Goal: Task Accomplishment & Management: Use online tool/utility

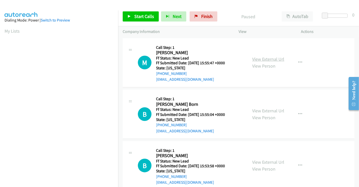
click at [271, 58] on link "View External Url" at bounding box center [268, 59] width 32 height 6
click at [267, 108] on link "View External Url" at bounding box center [268, 111] width 32 height 6
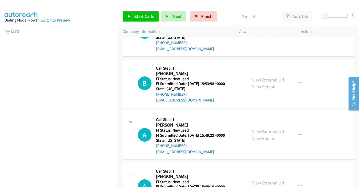
scroll to position [112, 0]
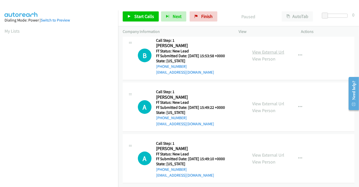
click at [257, 49] on link "View External Url" at bounding box center [268, 52] width 32 height 6
click at [263, 101] on link "View External Url" at bounding box center [268, 104] width 32 height 6
click at [269, 153] on link "View External Url" at bounding box center [268, 155] width 32 height 6
click at [138, 17] on span "Start Calls" at bounding box center [144, 16] width 20 height 6
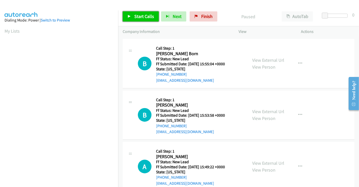
scroll to position [0, 0]
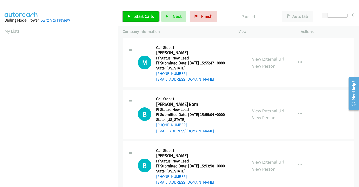
click at [139, 14] on span "Start Calls" at bounding box center [144, 16] width 20 height 6
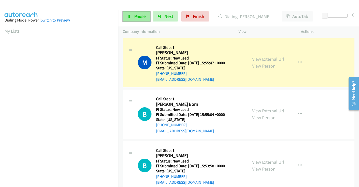
click at [139, 14] on span "Pause" at bounding box center [139, 16] width 11 height 6
click at [134, 14] on span "Pause" at bounding box center [139, 16] width 11 height 6
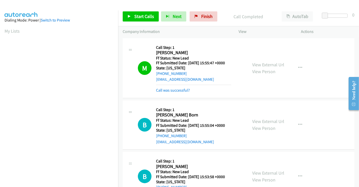
scroll to position [0, 1]
click at [166, 90] on link "Call was successful?" at bounding box center [173, 90] width 34 height 5
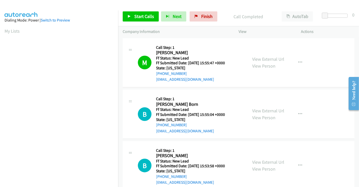
scroll to position [29, 1]
click at [151, 14] on span "Start Calls" at bounding box center [144, 16] width 20 height 6
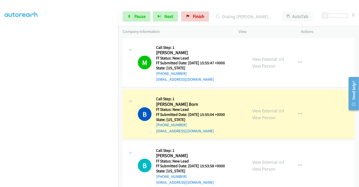
scroll to position [97, 1]
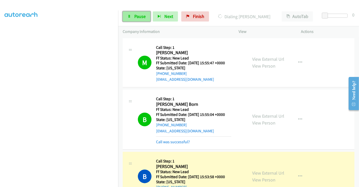
click at [139, 13] on link "Pause" at bounding box center [137, 16] width 28 height 10
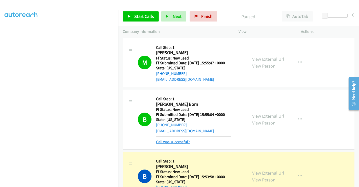
click at [179, 142] on link "Call was successful?" at bounding box center [173, 141] width 34 height 5
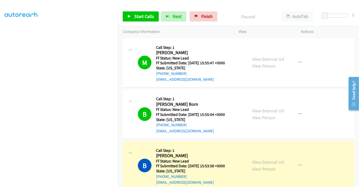
scroll to position [56, 0]
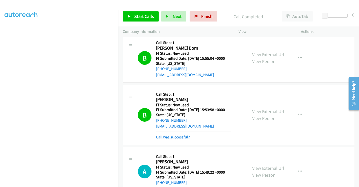
click at [180, 138] on link "Call was successful?" at bounding box center [173, 136] width 34 height 5
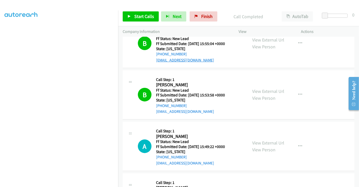
scroll to position [84, 0]
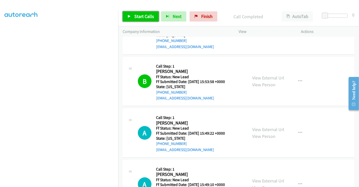
click at [140, 17] on span "Start Calls" at bounding box center [144, 16] width 20 height 6
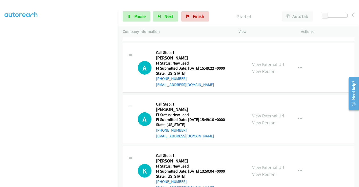
scroll to position [140, 0]
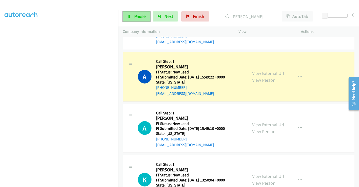
click at [136, 16] on span "Pause" at bounding box center [139, 16] width 11 height 6
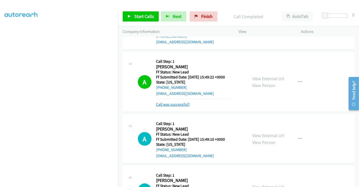
click at [173, 103] on link "Call was successful?" at bounding box center [173, 104] width 34 height 5
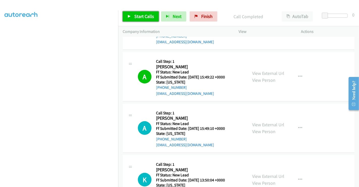
click at [139, 11] on link "Start Calls" at bounding box center [141, 16] width 36 height 10
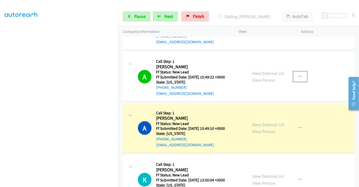
click at [299, 75] on icon "button" at bounding box center [300, 77] width 4 height 4
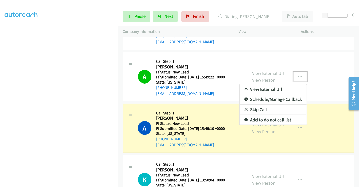
click at [258, 120] on link "Add to do not call list" at bounding box center [273, 120] width 67 height 10
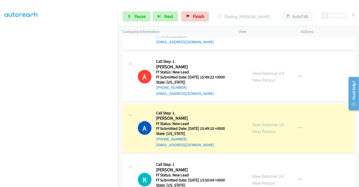
click at [132, 11] on div "Start Calls Pause Next Finish Dialing Amanda Ellis AutoTab AutoTab 0" at bounding box center [238, 16] width 241 height 19
click at [133, 16] on link "Pause" at bounding box center [137, 16] width 28 height 10
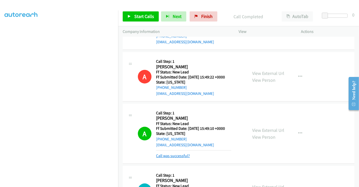
click at [177, 155] on link "Call was successful?" at bounding box center [173, 155] width 34 height 5
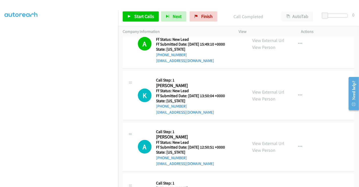
scroll to position [253, 0]
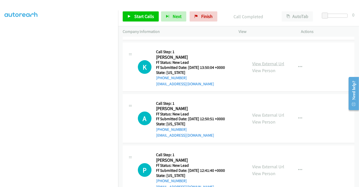
click at [258, 64] on link "View External Url" at bounding box center [268, 64] width 32 height 6
click at [266, 115] on link "View External Url" at bounding box center [268, 115] width 32 height 6
click at [269, 166] on link "View External Url" at bounding box center [268, 166] width 32 height 6
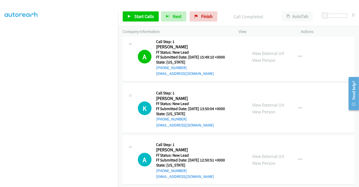
scroll to position [268, 0]
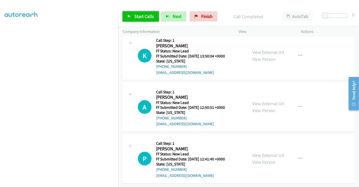
click at [147, 17] on span "Start Calls" at bounding box center [144, 16] width 20 height 6
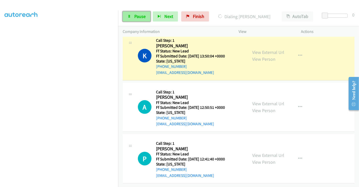
click at [132, 18] on link "Pause" at bounding box center [137, 16] width 28 height 10
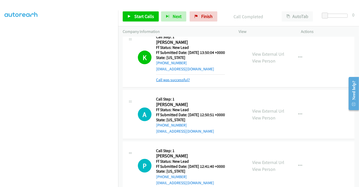
click at [183, 78] on link "Call was successful?" at bounding box center [173, 79] width 34 height 5
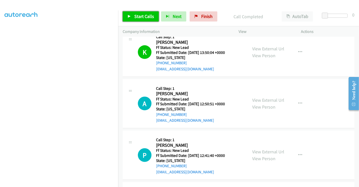
click at [145, 15] on span "Start Calls" at bounding box center [144, 16] width 20 height 6
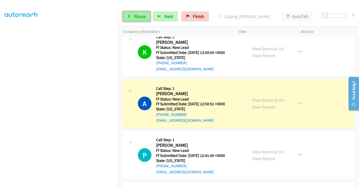
click at [129, 17] on icon at bounding box center [130, 17] width 4 height 4
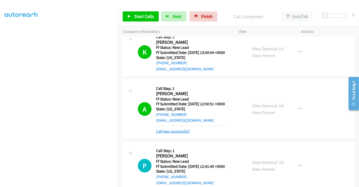
click at [181, 129] on link "Call was successful?" at bounding box center [173, 131] width 34 height 5
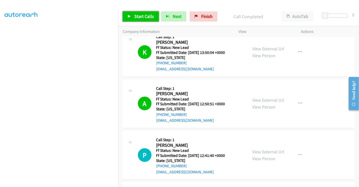
click at [135, 16] on span "Start Calls" at bounding box center [144, 16] width 20 height 6
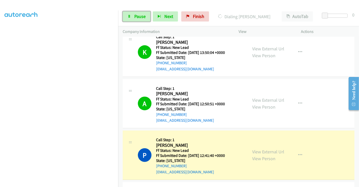
click at [135, 16] on span "Pause" at bounding box center [139, 16] width 11 height 6
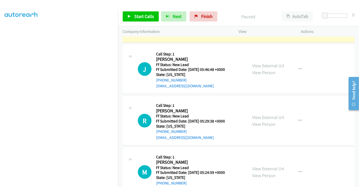
scroll to position [365, 0]
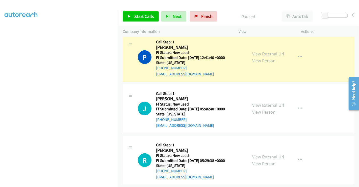
click at [270, 104] on link "View External Url" at bounding box center [268, 105] width 32 height 6
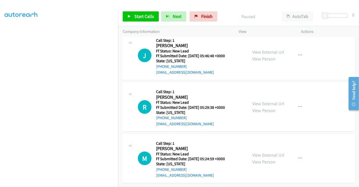
scroll to position [421, 0]
click at [265, 101] on link "View External Url" at bounding box center [268, 104] width 32 height 6
click at [269, 152] on link "View External Url" at bounding box center [268, 155] width 32 height 6
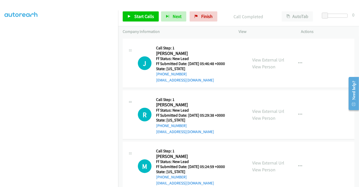
scroll to position [432, 0]
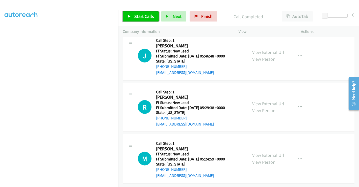
click at [145, 15] on span "Start Calls" at bounding box center [144, 16] width 20 height 6
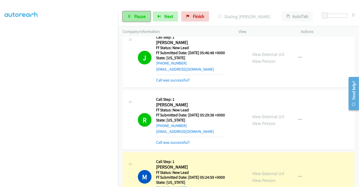
click at [137, 15] on span "Pause" at bounding box center [139, 16] width 11 height 6
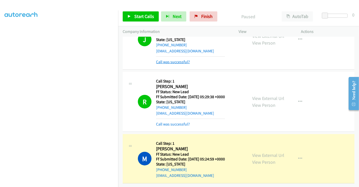
click at [173, 59] on link "Call was successful?" at bounding box center [173, 61] width 34 height 5
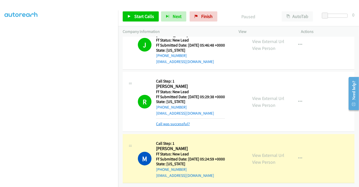
click at [176, 121] on link "Call was successful?" at bounding box center [173, 123] width 34 height 5
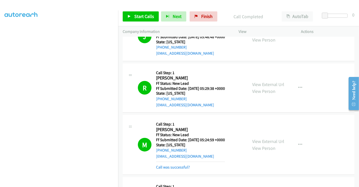
scroll to position [533, 0]
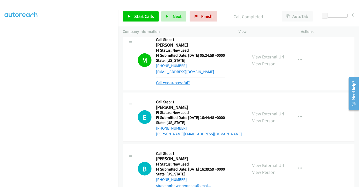
click at [171, 82] on link "Call was successful?" at bounding box center [173, 82] width 34 height 5
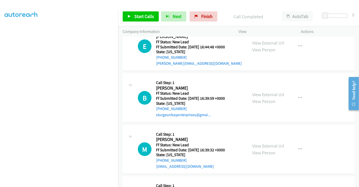
scroll to position [561, 0]
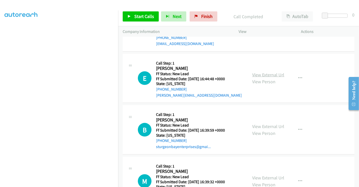
click at [263, 75] on link "View External Url" at bounding box center [268, 75] width 32 height 6
click at [261, 125] on link "View External Url" at bounding box center [268, 126] width 32 height 6
click at [263, 175] on link "View External Url" at bounding box center [268, 178] width 32 height 6
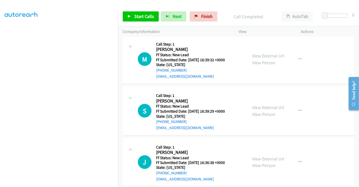
scroll to position [689, 0]
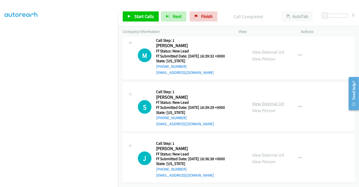
click at [263, 101] on link "View External Url" at bounding box center [268, 104] width 32 height 6
click at [262, 152] on link "View External Url" at bounding box center [268, 155] width 32 height 6
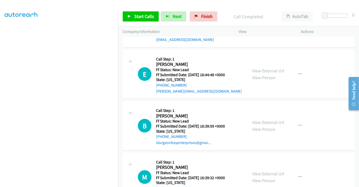
scroll to position [577, 0]
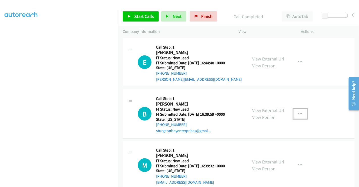
click at [298, 112] on icon "button" at bounding box center [300, 114] width 4 height 4
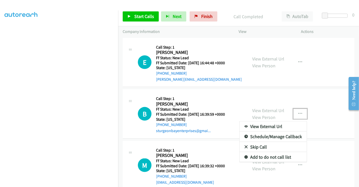
click at [253, 143] on link "Skip Call" at bounding box center [273, 147] width 67 height 10
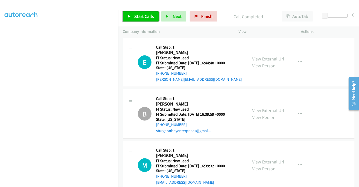
click at [142, 17] on span "Start Calls" at bounding box center [144, 16] width 20 height 6
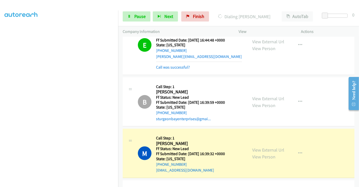
scroll to position [549, 0]
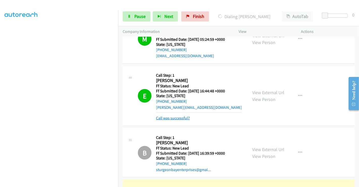
click at [170, 116] on link "Call was successful?" at bounding box center [173, 117] width 34 height 5
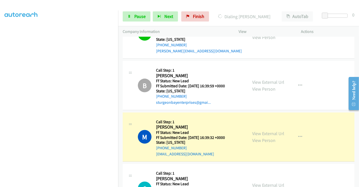
scroll to position [633, 0]
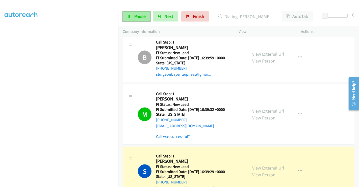
click at [132, 15] on link "Pause" at bounding box center [137, 16] width 28 height 10
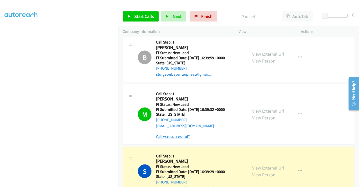
click at [175, 136] on link "Call was successful?" at bounding box center [173, 136] width 34 height 5
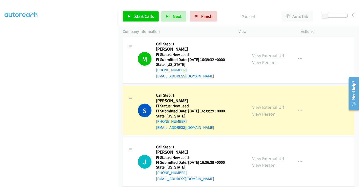
scroll to position [745, 0]
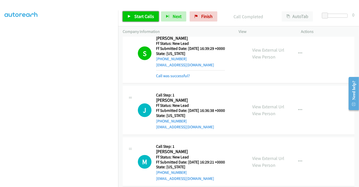
click at [146, 15] on span "Start Calls" at bounding box center [144, 16] width 20 height 6
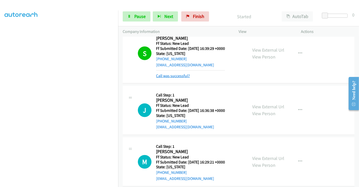
click at [168, 73] on link "Call was successful?" at bounding box center [173, 75] width 34 height 5
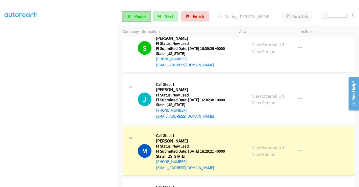
click at [134, 17] on span "Pause" at bounding box center [139, 16] width 11 height 6
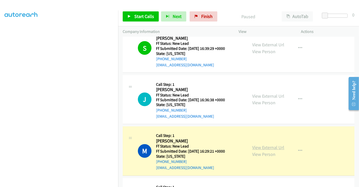
click at [265, 147] on link "View External Url" at bounding box center [268, 148] width 32 height 6
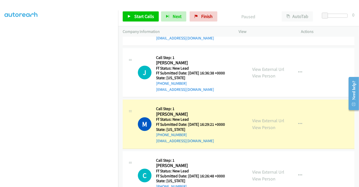
scroll to position [829, 0]
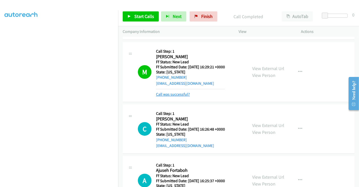
click at [169, 94] on link "Call was successful?" at bounding box center [173, 94] width 34 height 5
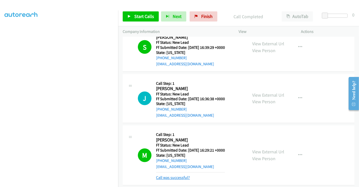
scroll to position [745, 0]
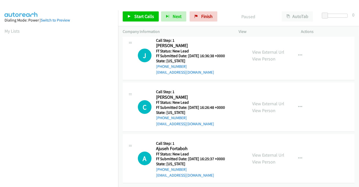
scroll to position [11, 0]
click at [260, 101] on link "View External Url" at bounding box center [268, 104] width 32 height 6
click at [262, 152] on link "View External Url" at bounding box center [268, 155] width 32 height 6
click at [146, 13] on span "Start Calls" at bounding box center [144, 16] width 20 height 6
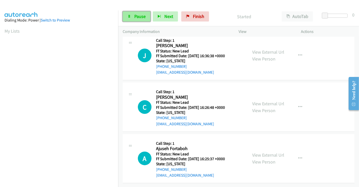
click at [136, 16] on span "Pause" at bounding box center [139, 16] width 11 height 6
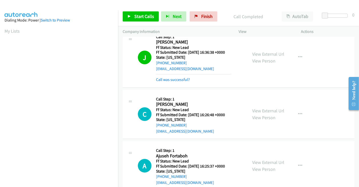
scroll to position [97, 0]
click at [173, 81] on link "Call was successful?" at bounding box center [173, 79] width 34 height 5
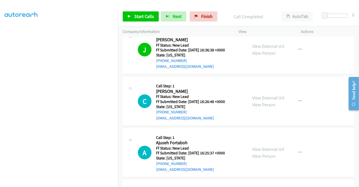
scroll to position [11, 0]
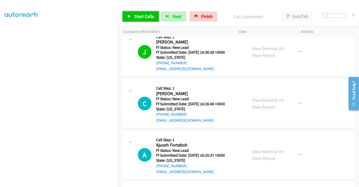
click at [133, 15] on link "Start Calls" at bounding box center [141, 16] width 36 height 10
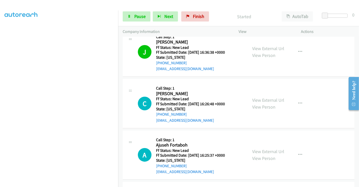
scroll to position [39, 0]
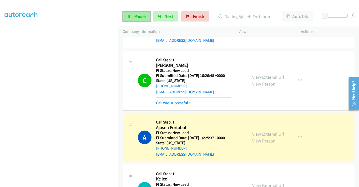
click at [131, 14] on link "Pause" at bounding box center [137, 16] width 28 height 10
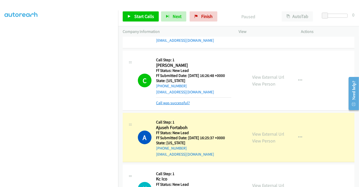
click at [177, 103] on link "Call was successful?" at bounding box center [173, 102] width 34 height 5
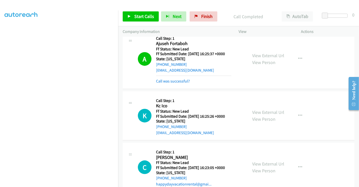
scroll to position [176, 0]
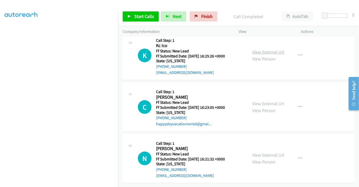
click at [264, 49] on link "View External Url" at bounding box center [268, 52] width 32 height 6
click at [264, 101] on link "View External Url" at bounding box center [268, 104] width 32 height 6
click at [268, 152] on link "View External Url" at bounding box center [268, 155] width 32 height 6
click at [147, 20] on link "Start Calls" at bounding box center [141, 16] width 36 height 10
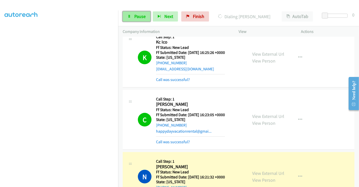
click at [138, 17] on span "Pause" at bounding box center [139, 16] width 11 height 6
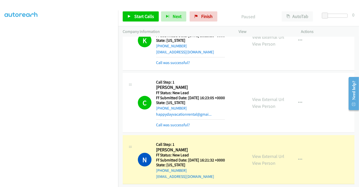
scroll to position [197, 0]
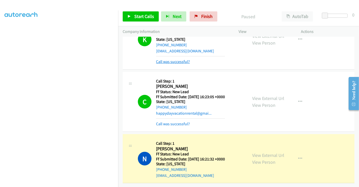
click at [169, 59] on link "Call was successful?" at bounding box center [173, 61] width 34 height 5
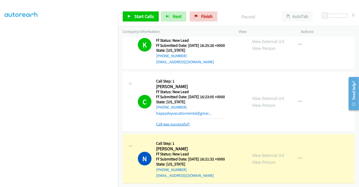
click at [175, 122] on link "Call was successful?" at bounding box center [173, 124] width 34 height 5
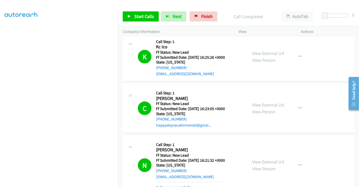
scroll to position [209, 0]
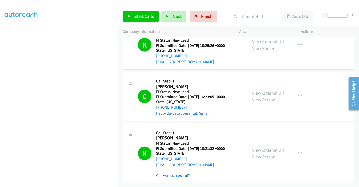
click at [179, 173] on link "Call was successful?" at bounding box center [173, 175] width 34 height 5
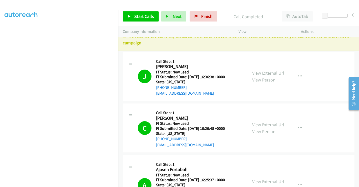
scroll to position [0, 0]
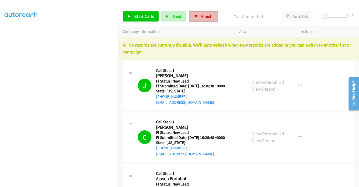
click at [205, 17] on span "Finish" at bounding box center [206, 16] width 11 height 6
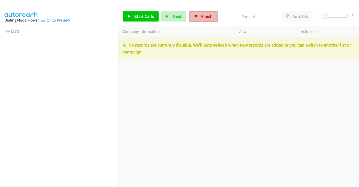
click at [202, 17] on span "Finish" at bounding box center [206, 16] width 11 height 6
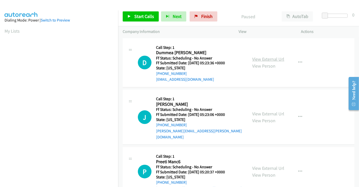
click at [265, 57] on link "View External Url" at bounding box center [268, 59] width 32 height 6
click at [264, 111] on link "View External Url" at bounding box center [268, 114] width 32 height 6
click at [261, 165] on link "View External Url" at bounding box center [268, 168] width 32 height 6
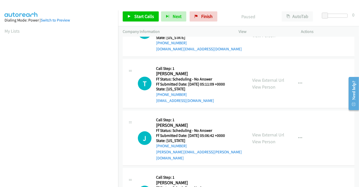
scroll to position [140, 0]
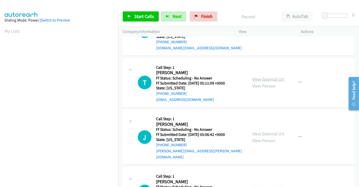
click at [270, 76] on link "View External Url" at bounding box center [268, 79] width 32 height 6
click at [267, 131] on link "View External Url" at bounding box center [268, 134] width 32 height 6
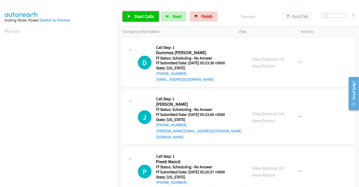
click at [139, 15] on span "Start Calls" at bounding box center [144, 16] width 20 height 6
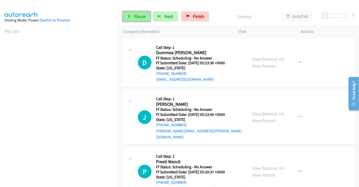
click at [135, 16] on span "Pause" at bounding box center [139, 16] width 11 height 6
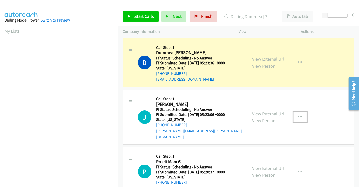
click at [299, 115] on icon "button" at bounding box center [300, 117] width 4 height 4
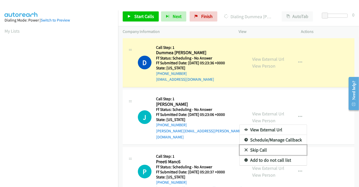
click at [258, 146] on link "Skip Call" at bounding box center [273, 150] width 67 height 10
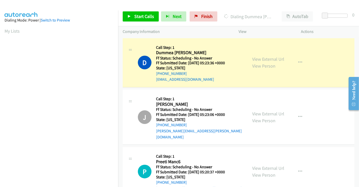
scroll to position [97, 0]
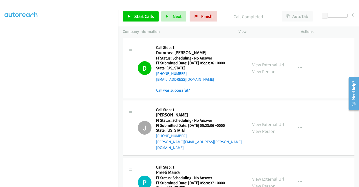
click at [172, 88] on link "Call was successful?" at bounding box center [173, 90] width 34 height 5
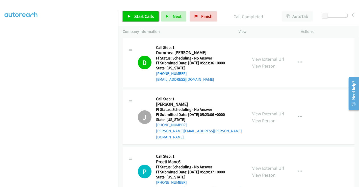
click at [142, 14] on span "Start Calls" at bounding box center [144, 16] width 20 height 6
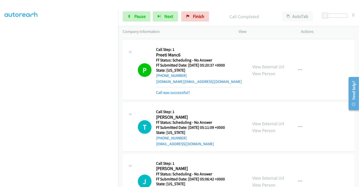
scroll to position [140, 0]
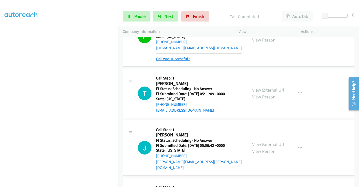
click at [180, 56] on link "Call was successful?" at bounding box center [173, 58] width 34 height 5
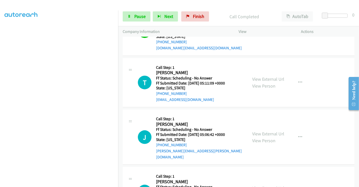
scroll to position [135, 0]
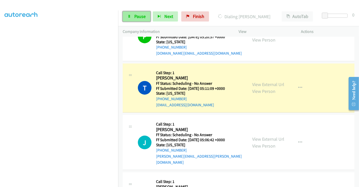
click at [139, 17] on span "Pause" at bounding box center [139, 16] width 11 height 6
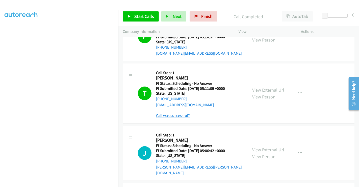
click at [168, 113] on link "Call was successful?" at bounding box center [173, 115] width 34 height 5
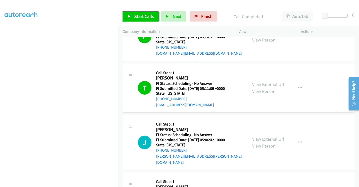
click at [147, 20] on link "Start Calls" at bounding box center [141, 16] width 36 height 10
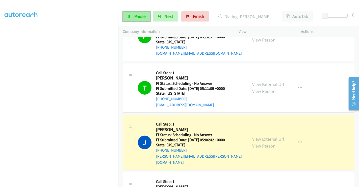
click at [136, 17] on span "Pause" at bounding box center [139, 16] width 11 height 6
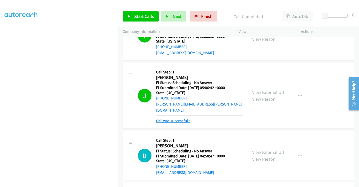
scroll to position [219, 0]
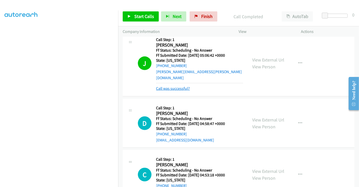
click at [181, 86] on link "Call was successful?" at bounding box center [173, 88] width 34 height 5
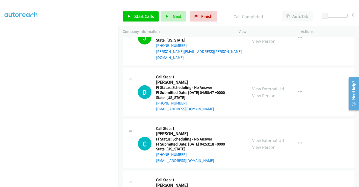
scroll to position [247, 0]
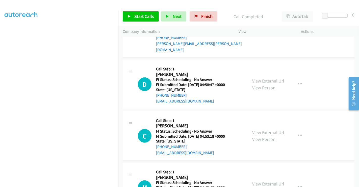
click at [265, 78] on link "View External Url" at bounding box center [268, 81] width 32 height 6
click at [268, 129] on link "View External Url" at bounding box center [268, 132] width 32 height 6
click at [265, 181] on link "View External Url" at bounding box center [268, 184] width 32 height 6
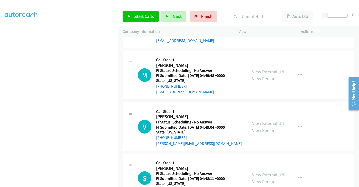
scroll to position [360, 0]
click at [265, 120] on link "View External Url" at bounding box center [268, 123] width 32 height 6
click at [265, 171] on link "View External Url" at bounding box center [268, 174] width 32 height 6
click at [140, 17] on span "Start Calls" at bounding box center [144, 16] width 20 height 6
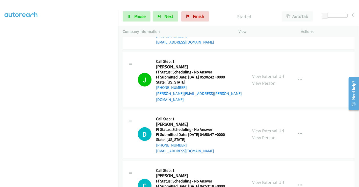
scroll to position [219, 0]
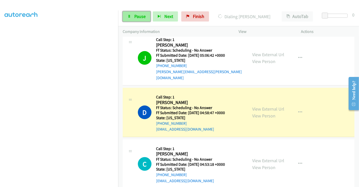
click at [134, 18] on link "Pause" at bounding box center [137, 16] width 28 height 10
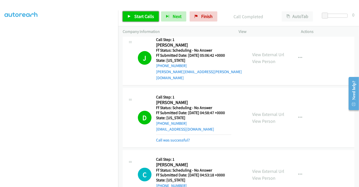
click at [145, 18] on span "Start Calls" at bounding box center [144, 16] width 20 height 6
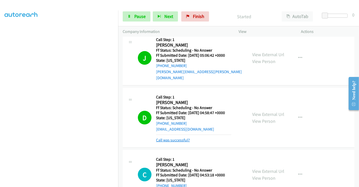
click at [176, 137] on link "Call was successful?" at bounding box center [173, 139] width 34 height 5
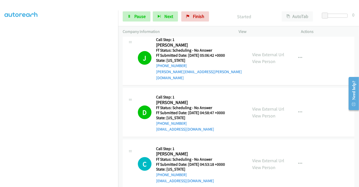
scroll to position [275, 0]
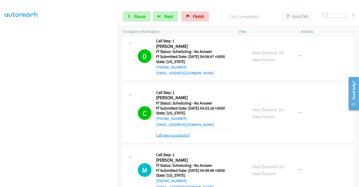
click at [175, 133] on link "Call was successful?" at bounding box center [173, 135] width 34 height 5
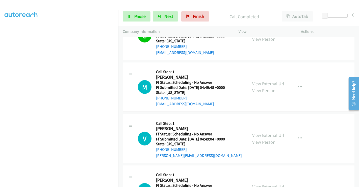
scroll to position [360, 0]
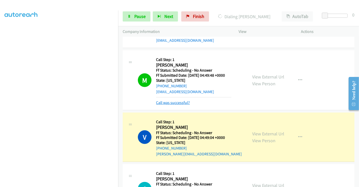
click at [183, 100] on link "Call was successful?" at bounding box center [173, 102] width 34 height 5
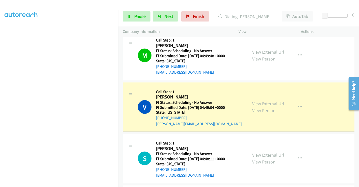
scroll to position [388, 0]
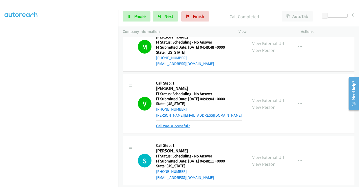
click at [177, 123] on link "Call was successful?" at bounding box center [173, 125] width 34 height 5
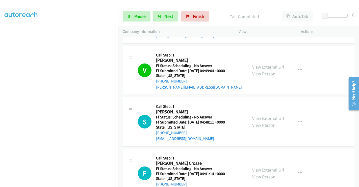
scroll to position [416, 0]
click at [137, 15] on span "Pause" at bounding box center [139, 16] width 11 height 6
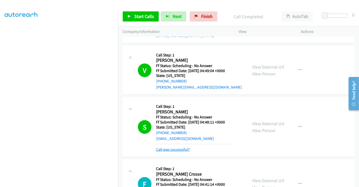
click at [174, 147] on link "Call was successful?" at bounding box center [173, 149] width 34 height 5
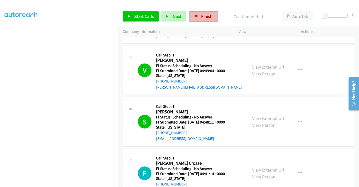
click at [198, 16] on link "Finish" at bounding box center [204, 16] width 28 height 10
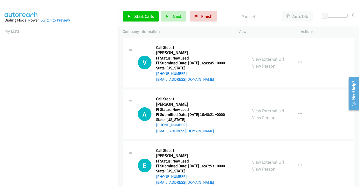
click at [266, 59] on link "View External Url" at bounding box center [268, 59] width 32 height 6
click at [267, 110] on link "View External Url" at bounding box center [268, 111] width 32 height 6
click at [266, 162] on link "View External Url" at bounding box center [268, 162] width 32 height 6
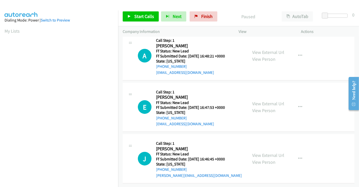
scroll to position [62, 0]
click at [265, 152] on link "View External Url" at bounding box center [268, 155] width 32 height 6
click at [297, 153] on button "button" at bounding box center [301, 158] width 14 height 10
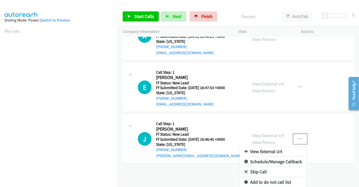
scroll to position [82, 0]
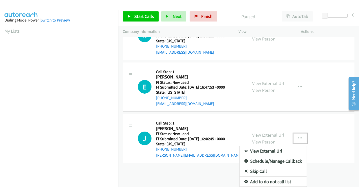
click at [248, 169] on link "Skip Call" at bounding box center [273, 171] width 67 height 10
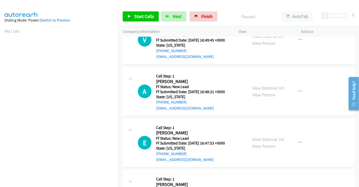
scroll to position [0, 0]
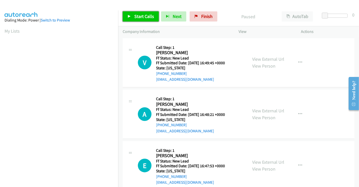
click at [142, 16] on span "Start Calls" at bounding box center [144, 16] width 20 height 6
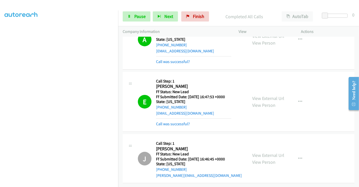
scroll to position [117, 0]
click at [182, 121] on link "Call was successful?" at bounding box center [173, 123] width 34 height 5
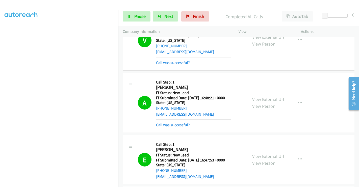
scroll to position [51, 0]
click at [180, 125] on link "Call was successful?" at bounding box center [173, 124] width 34 height 5
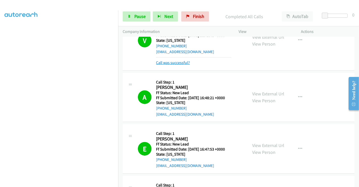
click at [175, 62] on link "Call was successful?" at bounding box center [173, 62] width 34 height 5
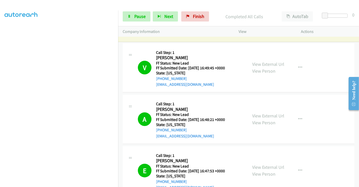
scroll to position [0, 0]
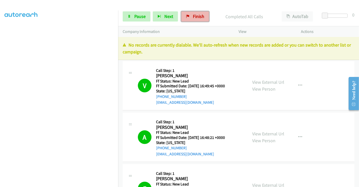
click at [186, 16] on icon at bounding box center [188, 17] width 4 height 4
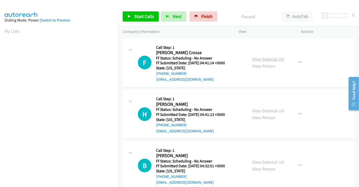
click at [270, 58] on link "View External Url" at bounding box center [268, 59] width 32 height 6
click at [265, 108] on link "View External Url" at bounding box center [268, 111] width 32 height 6
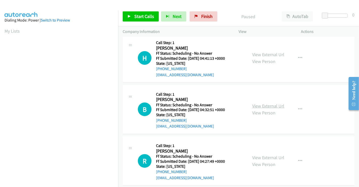
click at [264, 104] on link "View External Url" at bounding box center [268, 106] width 32 height 6
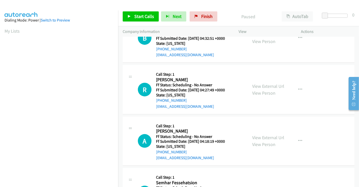
scroll to position [140, 0]
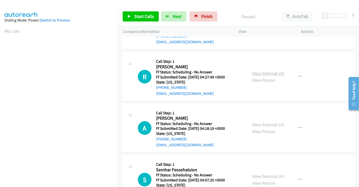
click at [257, 71] on link "View External Url" at bounding box center [268, 73] width 32 height 6
click at [262, 125] on link "View External Url" at bounding box center [268, 125] width 32 height 6
click at [143, 16] on span "Start Calls" at bounding box center [144, 16] width 20 height 6
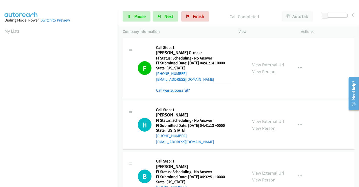
scroll to position [97, 0]
click at [135, 18] on span "Pause" at bounding box center [139, 16] width 11 height 6
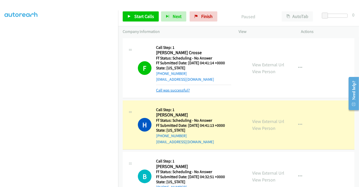
click at [176, 91] on link "Call was successful?" at bounding box center [173, 90] width 34 height 5
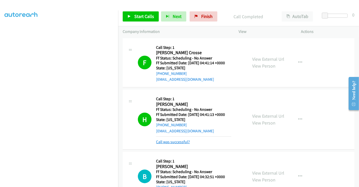
click at [181, 143] on link "Call was successful?" at bounding box center [173, 141] width 34 height 5
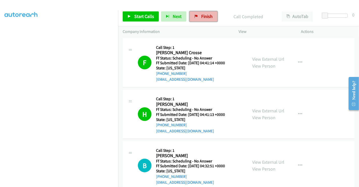
click at [202, 15] on span "Finish" at bounding box center [206, 16] width 11 height 6
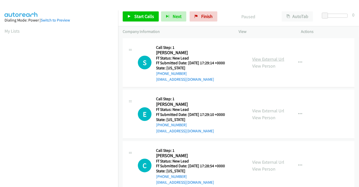
click at [260, 61] on link "View External Url" at bounding box center [268, 59] width 32 height 6
click at [265, 109] on link "View External Url" at bounding box center [268, 111] width 32 height 6
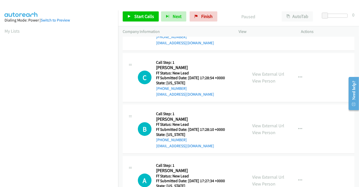
scroll to position [113, 0]
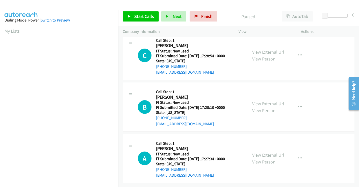
click at [261, 49] on link "View External Url" at bounding box center [268, 52] width 32 height 6
click at [261, 101] on link "View External Url" at bounding box center [268, 104] width 32 height 6
click at [264, 152] on link "View External Url" at bounding box center [268, 155] width 32 height 6
click at [148, 18] on span "Start Calls" at bounding box center [144, 16] width 20 height 6
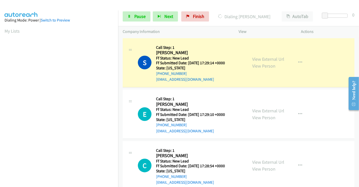
scroll to position [97, 0]
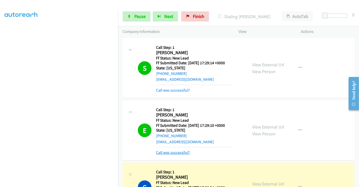
click at [175, 152] on link "Call was successful?" at bounding box center [173, 152] width 34 height 5
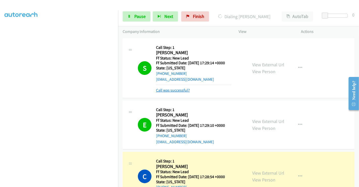
click at [175, 89] on link "Call was successful?" at bounding box center [173, 90] width 34 height 5
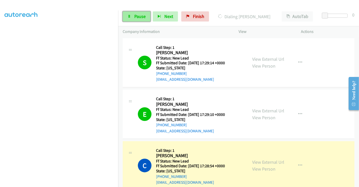
click at [138, 14] on span "Pause" at bounding box center [139, 16] width 11 height 6
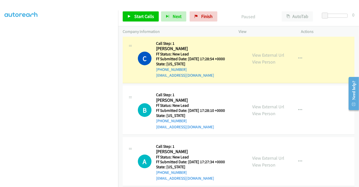
scroll to position [112, 0]
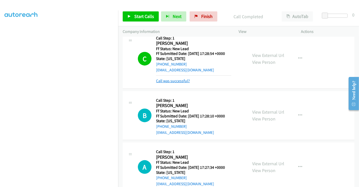
click at [176, 80] on link "Call was successful?" at bounding box center [173, 80] width 34 height 5
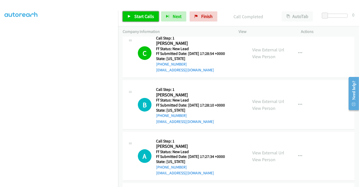
click at [142, 14] on span "Start Calls" at bounding box center [144, 16] width 20 height 6
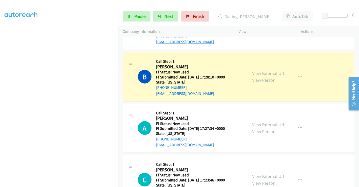
scroll to position [84, 0]
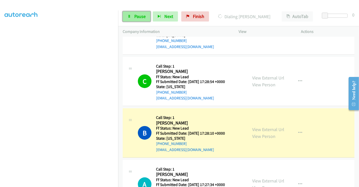
click at [135, 17] on span "Pause" at bounding box center [139, 16] width 11 height 6
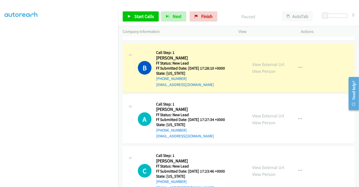
scroll to position [140, 0]
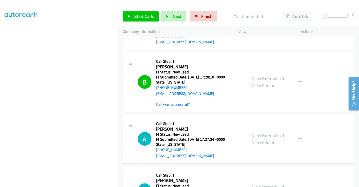
click at [181, 105] on link "Call was successful?" at bounding box center [173, 104] width 34 height 5
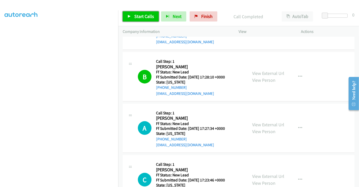
click at [139, 15] on span "Start Calls" at bounding box center [144, 16] width 20 height 6
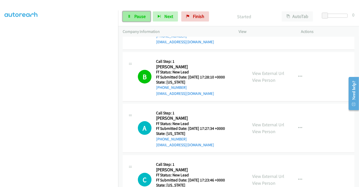
click at [137, 15] on span "Pause" at bounding box center [139, 16] width 11 height 6
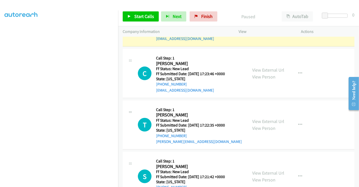
scroll to position [268, 0]
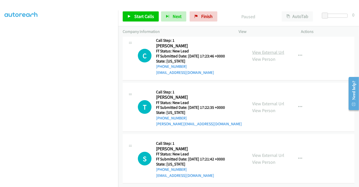
click at [273, 49] on link "View External Url" at bounding box center [268, 52] width 32 height 6
click at [267, 101] on link "View External Url" at bounding box center [268, 104] width 32 height 6
click at [263, 152] on link "View External Url" at bounding box center [268, 155] width 32 height 6
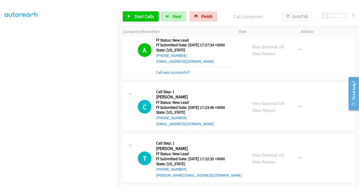
scroll to position [194, 0]
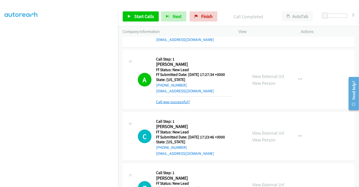
click at [180, 103] on link "Call was successful?" at bounding box center [173, 101] width 34 height 5
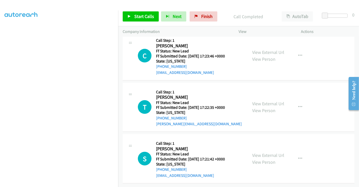
scroll to position [268, 0]
click at [140, 17] on span "Start Calls" at bounding box center [144, 16] width 20 height 6
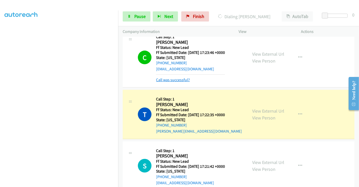
click at [175, 81] on link "Call was successful?" at bounding box center [173, 79] width 34 height 5
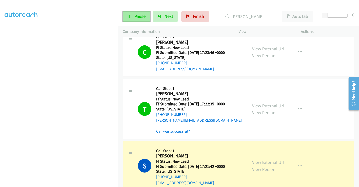
click at [137, 17] on span "Pause" at bounding box center [139, 16] width 11 height 6
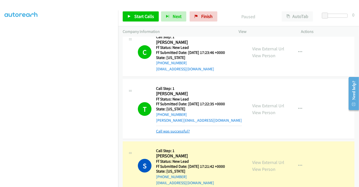
click at [175, 130] on link "Call was successful?" at bounding box center [173, 131] width 34 height 5
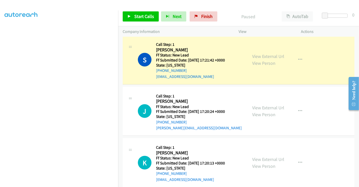
scroll to position [333, 0]
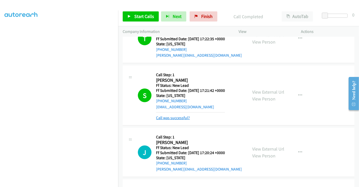
click at [182, 116] on link "Call was successful?" at bounding box center [173, 117] width 34 height 5
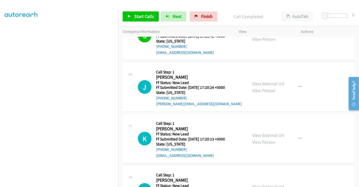
scroll to position [389, 0]
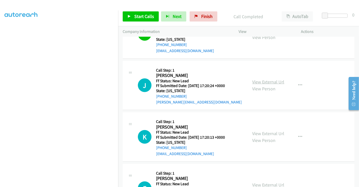
click at [269, 83] on link "View External Url" at bounding box center [268, 82] width 32 height 6
click at [264, 132] on link "View External Url" at bounding box center [268, 133] width 32 height 6
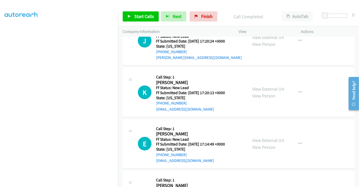
scroll to position [473, 0]
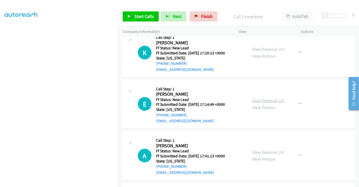
click at [266, 99] on link "View External Url" at bounding box center [268, 101] width 32 height 6
click at [266, 150] on link "View External Url" at bounding box center [268, 152] width 32 height 6
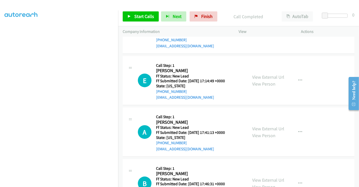
scroll to position [524, 0]
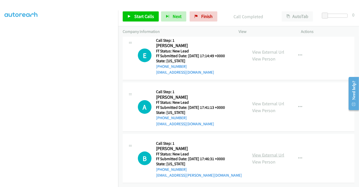
click at [258, 152] on link "View External Url" at bounding box center [268, 155] width 32 height 6
click at [210, 17] on span "Finish" at bounding box center [206, 16] width 11 height 6
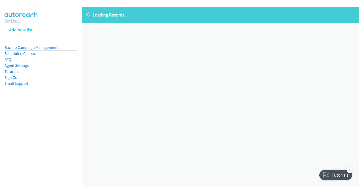
click at [12, 20] on link "My Lists" at bounding box center [12, 21] width 15 height 6
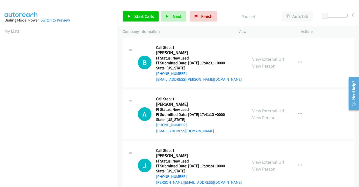
click at [260, 58] on link "View External Url" at bounding box center [268, 59] width 32 height 6
click at [264, 108] on link "View External Url" at bounding box center [268, 111] width 32 height 6
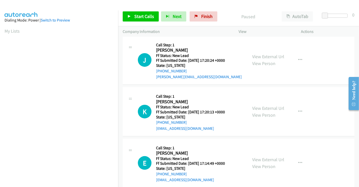
scroll to position [113, 0]
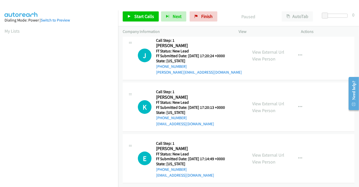
click at [261, 49] on div "View External Url View Person" at bounding box center [268, 56] width 32 height 14
click at [263, 49] on link "View External Url" at bounding box center [268, 52] width 32 height 6
click at [261, 101] on link "View External Url" at bounding box center [268, 104] width 32 height 6
click at [265, 153] on link "View External Url" at bounding box center [268, 155] width 32 height 6
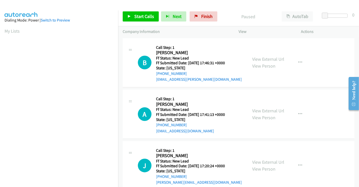
scroll to position [0, 0]
click at [144, 17] on span "Start Calls" at bounding box center [144, 16] width 20 height 6
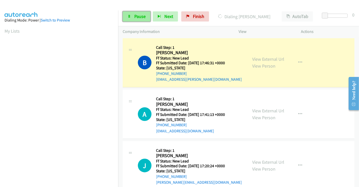
click at [142, 16] on span "Pause" at bounding box center [139, 16] width 11 height 6
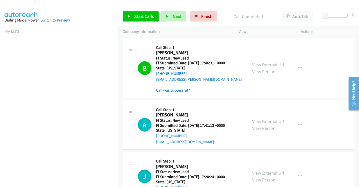
scroll to position [97, 0]
click at [177, 89] on link "Call was successful?" at bounding box center [173, 90] width 34 height 5
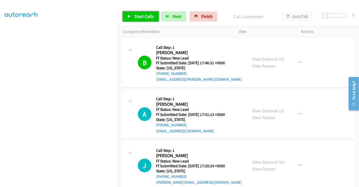
click at [133, 15] on link "Start Calls" at bounding box center [141, 16] width 36 height 10
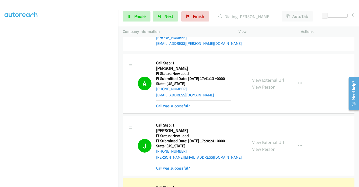
scroll to position [84, 0]
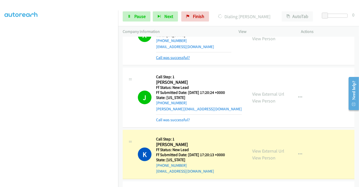
click at [168, 57] on link "Call was successful?" at bounding box center [173, 57] width 34 height 5
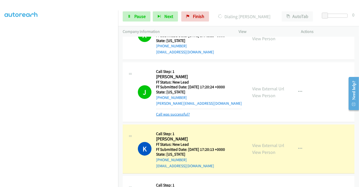
click at [175, 113] on link "Call was successful?" at bounding box center [173, 114] width 34 height 5
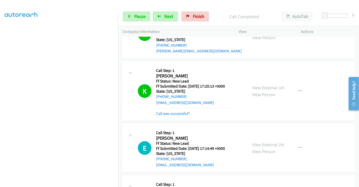
scroll to position [191, 0]
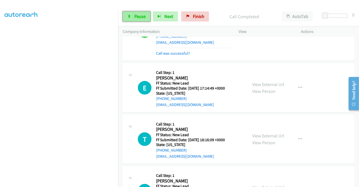
click at [136, 19] on span "Pause" at bounding box center [139, 16] width 11 height 6
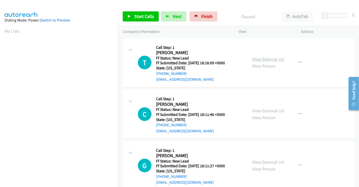
click at [254, 56] on link "View External Url" at bounding box center [268, 59] width 32 height 6
click at [261, 109] on link "View External Url" at bounding box center [268, 111] width 32 height 6
click at [262, 159] on link "View External Url" at bounding box center [268, 162] width 32 height 6
drag, startPoint x: 143, startPoint y: 17, endPoint x: 143, endPoint y: 23, distance: 5.8
click at [143, 17] on span "Start Calls" at bounding box center [144, 16] width 20 height 6
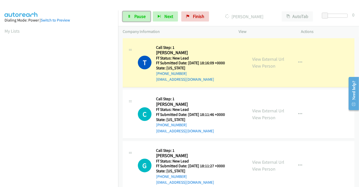
drag, startPoint x: 142, startPoint y: 15, endPoint x: 136, endPoint y: 21, distance: 9.0
click at [142, 15] on span "Pause" at bounding box center [139, 16] width 11 height 6
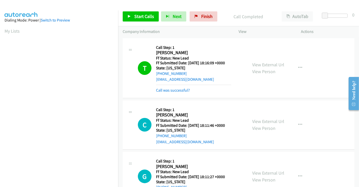
scroll to position [97, 0]
click at [142, 17] on span "Start Calls" at bounding box center [144, 16] width 20 height 6
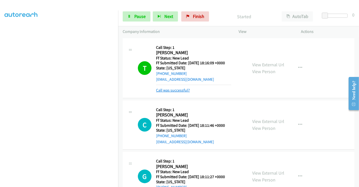
click at [173, 90] on link "Call was successful?" at bounding box center [173, 90] width 34 height 5
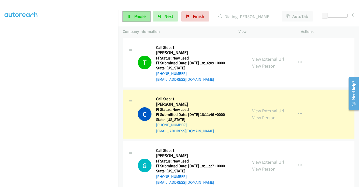
click at [136, 14] on span "Pause" at bounding box center [139, 16] width 11 height 6
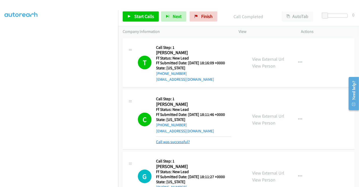
click at [181, 142] on link "Call was successful?" at bounding box center [173, 141] width 34 height 5
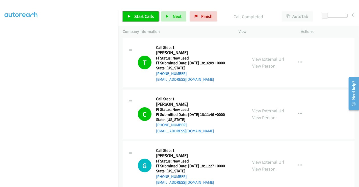
click at [131, 15] on link "Start Calls" at bounding box center [141, 16] width 36 height 10
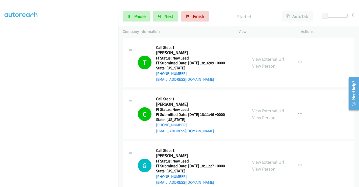
scroll to position [28, 0]
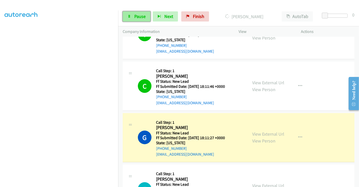
click at [139, 14] on span "Pause" at bounding box center [139, 16] width 11 height 6
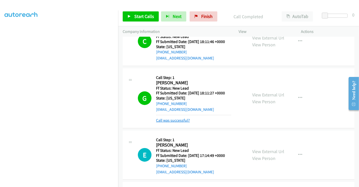
scroll to position [112, 0]
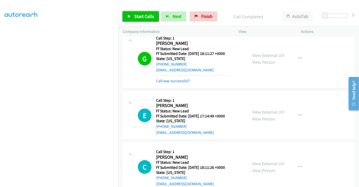
click at [142, 15] on span "Start Calls" at bounding box center [144, 16] width 20 height 6
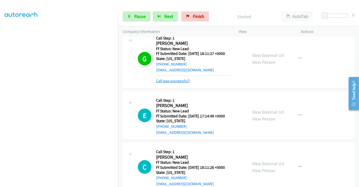
click at [176, 81] on link "Call was successful?" at bounding box center [173, 80] width 34 height 5
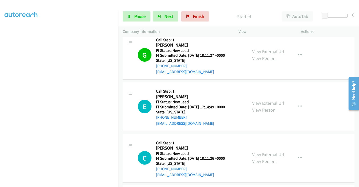
scroll to position [140, 0]
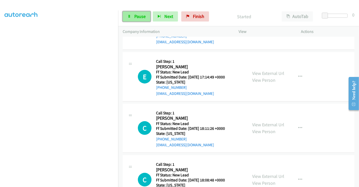
click at [138, 16] on span "Pause" at bounding box center [139, 16] width 11 height 6
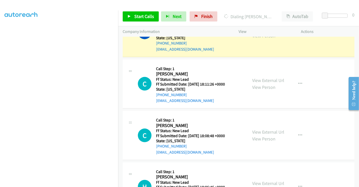
scroll to position [216, 0]
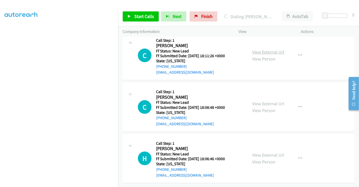
click at [263, 49] on link "View External Url" at bounding box center [268, 52] width 32 height 6
click at [261, 101] on link "View External Url" at bounding box center [268, 104] width 32 height 6
click at [264, 152] on link "View External Url" at bounding box center [268, 155] width 32 height 6
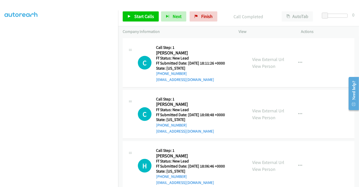
scroll to position [227, 0]
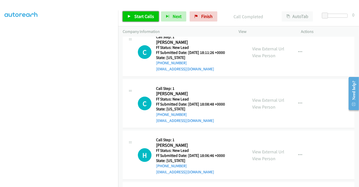
click at [145, 15] on span "Start Calls" at bounding box center [144, 16] width 20 height 6
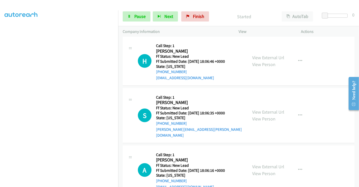
scroll to position [330, 0]
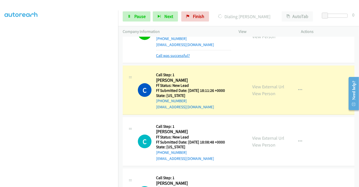
click at [181, 54] on link "Call was successful?" at bounding box center [173, 55] width 34 height 5
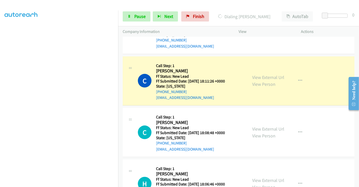
scroll to position [212, 0]
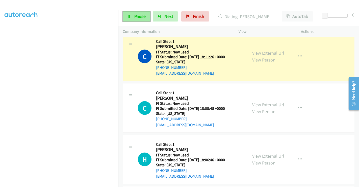
click at [137, 17] on span "Pause" at bounding box center [139, 16] width 11 height 6
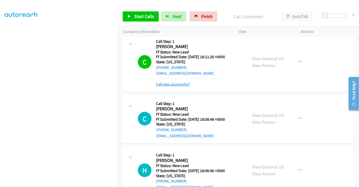
click at [169, 84] on link "Call was successful?" at bounding box center [173, 84] width 34 height 5
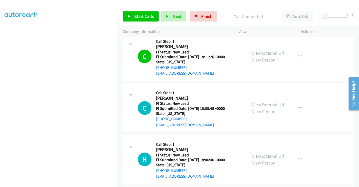
scroll to position [201, 0]
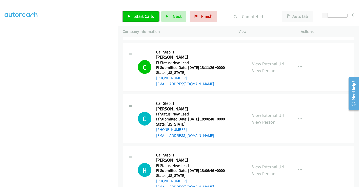
click at [142, 20] on link "Start Calls" at bounding box center [141, 16] width 36 height 10
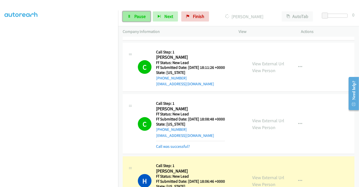
drag, startPoint x: 182, startPoint y: 75, endPoint x: 138, endPoint y: 16, distance: 73.2
click at [138, 16] on span "Pause" at bounding box center [139, 16] width 11 height 6
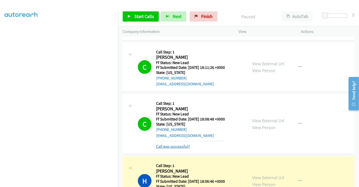
click at [179, 146] on link "Call was successful?" at bounding box center [173, 146] width 34 height 5
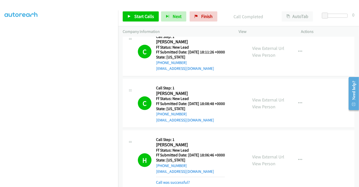
scroll to position [257, 0]
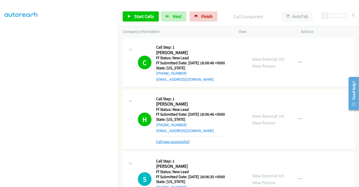
click at [184, 139] on link "Call was successful?" at bounding box center [173, 141] width 34 height 5
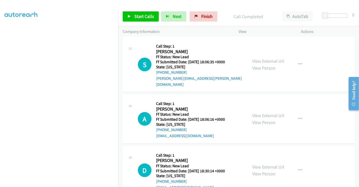
scroll to position [369, 0]
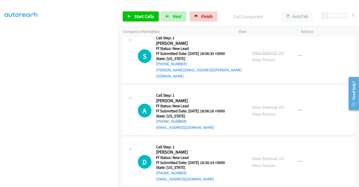
click at [263, 50] on link "View External Url" at bounding box center [268, 53] width 32 height 6
click at [267, 104] on link "View External Url" at bounding box center [268, 107] width 32 height 6
click at [266, 155] on link "View External Url" at bounding box center [268, 158] width 32 height 6
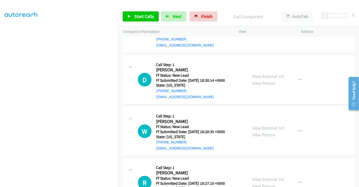
scroll to position [473, 0]
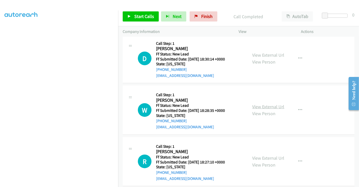
click at [262, 104] on link "View External Url" at bounding box center [268, 107] width 32 height 6
click at [262, 155] on link "View External Url" at bounding box center [268, 158] width 32 height 6
click at [133, 18] on link "Start Calls" at bounding box center [141, 16] width 36 height 10
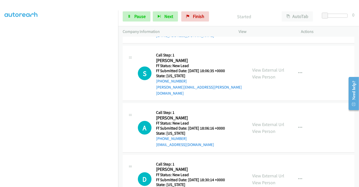
scroll to position [305, 0]
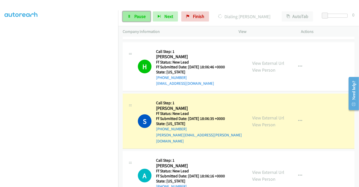
click at [132, 17] on link "Pause" at bounding box center [137, 16] width 28 height 10
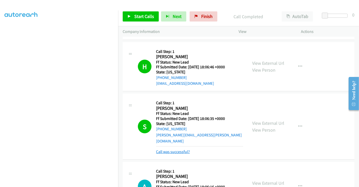
click at [174, 149] on link "Call was successful?" at bounding box center [173, 151] width 34 height 5
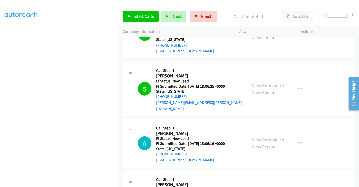
scroll to position [361, 0]
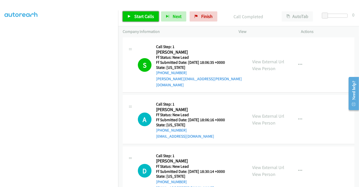
click at [142, 17] on span "Start Calls" at bounding box center [144, 16] width 20 height 6
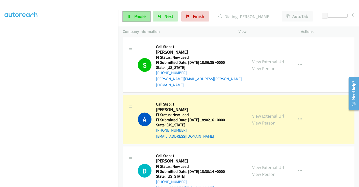
click at [135, 19] on span "Pause" at bounding box center [139, 16] width 11 height 6
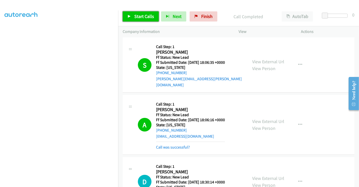
click at [140, 16] on span "Start Calls" at bounding box center [144, 16] width 20 height 6
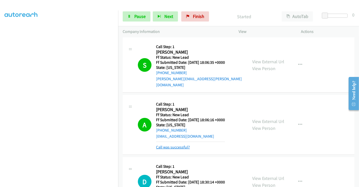
click at [173, 145] on link "Call was successful?" at bounding box center [173, 147] width 34 height 5
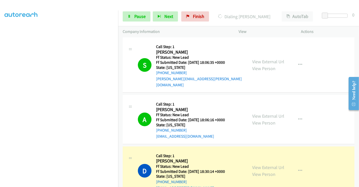
scroll to position [417, 0]
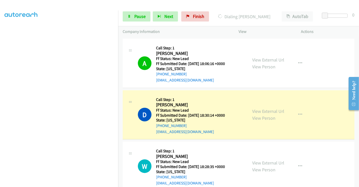
click at [123, 11] on link "Start Calls" at bounding box center [128, 13] width 10 height 5
click at [136, 18] on span "Pause" at bounding box center [139, 16] width 11 height 6
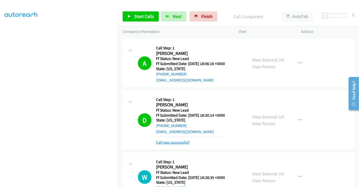
click at [177, 140] on link "Call was successful?" at bounding box center [173, 142] width 34 height 5
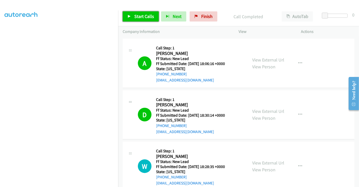
click at [143, 18] on span "Start Calls" at bounding box center [144, 16] width 20 height 6
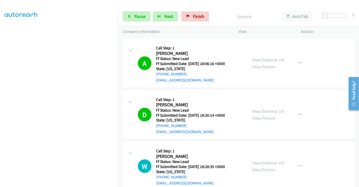
scroll to position [501, 0]
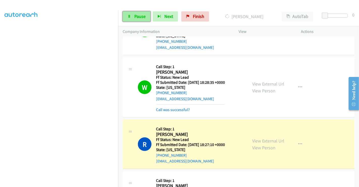
click at [137, 15] on span "Pause" at bounding box center [139, 16] width 11 height 6
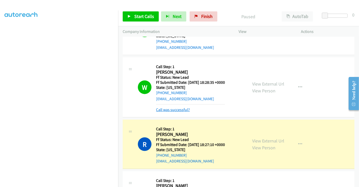
click at [178, 107] on link "Call was successful?" at bounding box center [173, 109] width 34 height 5
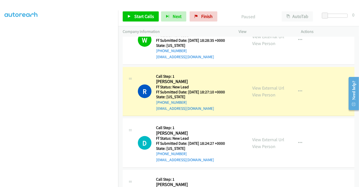
scroll to position [627, 0]
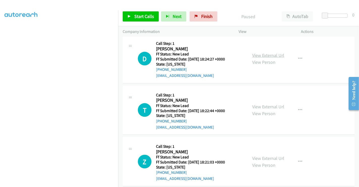
click at [266, 52] on link "View External Url" at bounding box center [268, 55] width 32 height 6
click at [266, 104] on link "View External Url" at bounding box center [268, 107] width 32 height 6
click at [264, 155] on link "View External Url" at bounding box center [268, 158] width 32 height 6
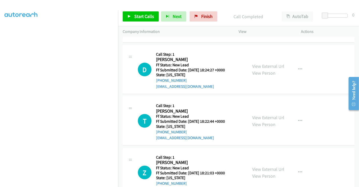
scroll to position [638, 0]
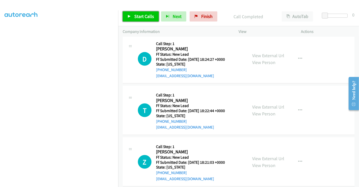
click at [138, 16] on span "Start Calls" at bounding box center [144, 16] width 20 height 6
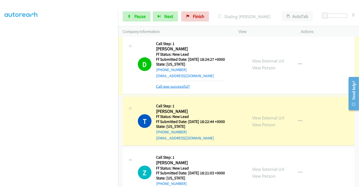
click at [177, 84] on link "Call was successful?" at bounding box center [173, 86] width 34 height 5
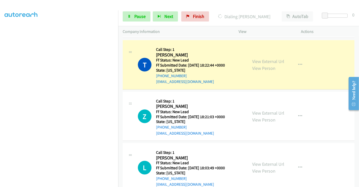
scroll to position [655, 0]
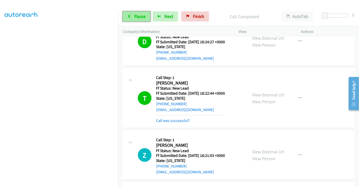
click at [133, 16] on link "Pause" at bounding box center [137, 16] width 28 height 10
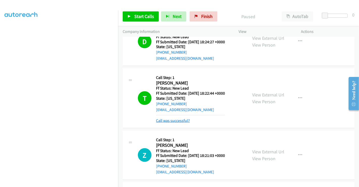
click at [175, 118] on link "Call was successful?" at bounding box center [173, 120] width 34 height 5
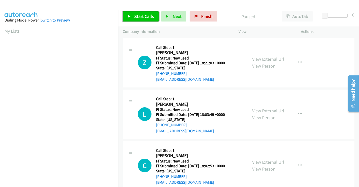
click at [139, 16] on span "Start Calls" at bounding box center [144, 16] width 20 height 6
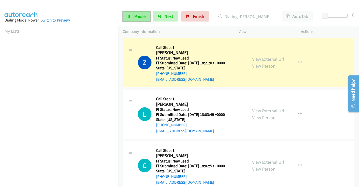
click at [134, 15] on span "Pause" at bounding box center [139, 16] width 11 height 6
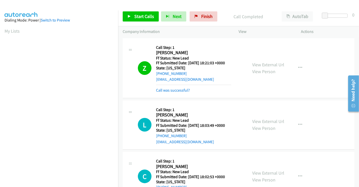
scroll to position [97, 0]
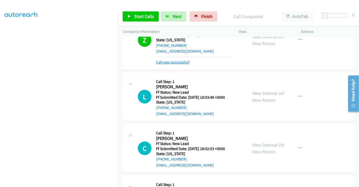
click at [170, 60] on link "Call was successful?" at bounding box center [173, 62] width 34 height 5
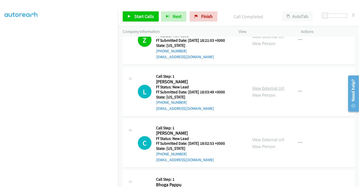
click at [263, 87] on link "View External Url" at bounding box center [268, 88] width 32 height 6
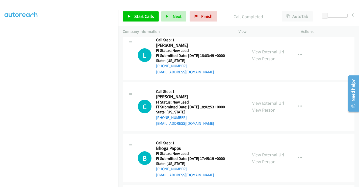
scroll to position [107, 0]
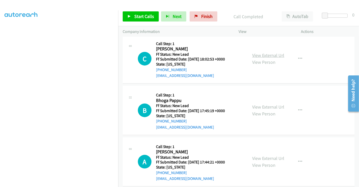
click at [263, 55] on link "View External Url" at bounding box center [268, 55] width 32 height 6
click at [264, 105] on link "View External Url" at bounding box center [268, 107] width 32 height 6
click at [263, 157] on link "View External Url" at bounding box center [268, 158] width 32 height 6
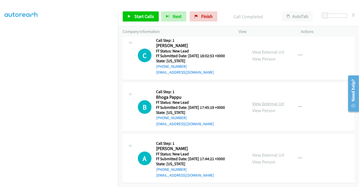
scroll to position [113, 0]
click at [142, 15] on span "Start Calls" at bounding box center [144, 16] width 20 height 6
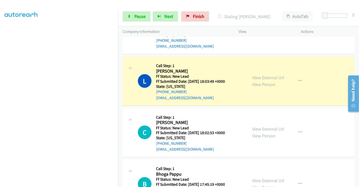
scroll to position [57, 0]
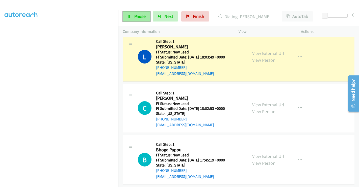
click at [136, 16] on span "Pause" at bounding box center [139, 16] width 11 height 6
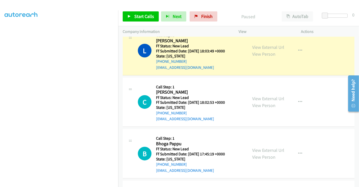
scroll to position [29, 0]
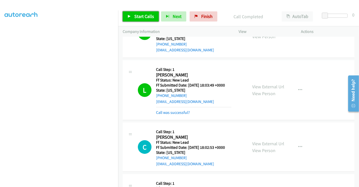
click at [142, 17] on span "Start Calls" at bounding box center [144, 16] width 20 height 6
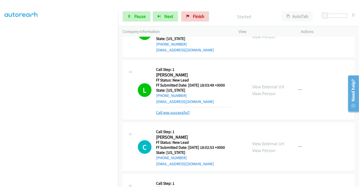
click at [173, 112] on link "Call was successful?" at bounding box center [173, 112] width 34 height 5
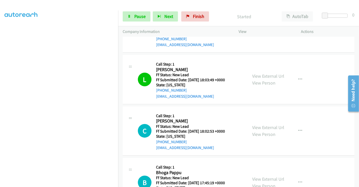
scroll to position [85, 0]
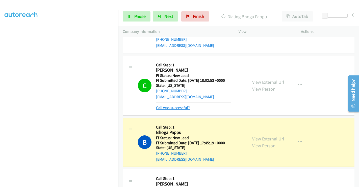
click at [178, 106] on link "Call was successful?" at bounding box center [173, 107] width 34 height 5
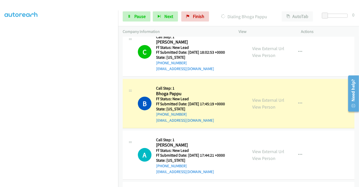
scroll to position [142, 0]
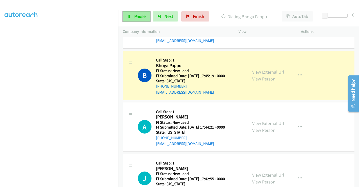
click at [142, 16] on span "Pause" at bounding box center [139, 16] width 11 height 6
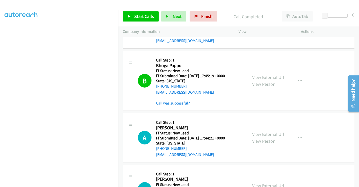
click at [177, 102] on link "Call was successful?" at bounding box center [173, 103] width 34 height 5
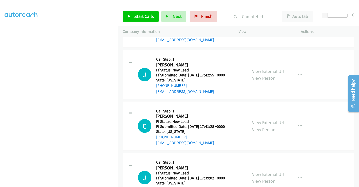
scroll to position [254, 0]
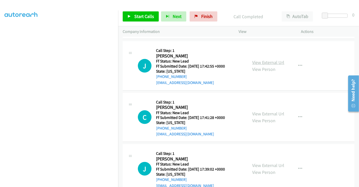
click at [260, 63] on link "View External Url" at bounding box center [268, 62] width 32 height 6
click at [260, 111] on link "View External Url" at bounding box center [268, 114] width 32 height 6
click at [260, 163] on link "View External Url" at bounding box center [268, 165] width 32 height 6
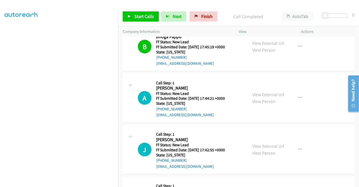
scroll to position [170, 0]
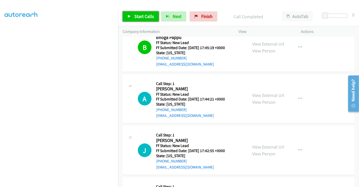
click at [142, 16] on span "Start Calls" at bounding box center [144, 16] width 20 height 6
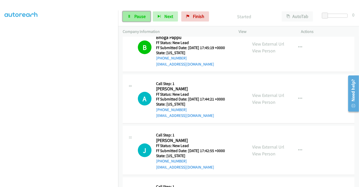
click at [133, 14] on link "Pause" at bounding box center [137, 16] width 28 height 10
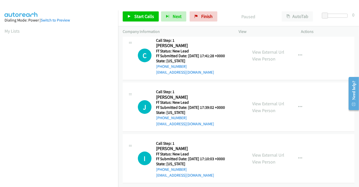
scroll to position [113, 0]
click at [260, 152] on link "View External Url" at bounding box center [268, 155] width 32 height 6
click at [146, 18] on span "Start Calls" at bounding box center [144, 16] width 20 height 6
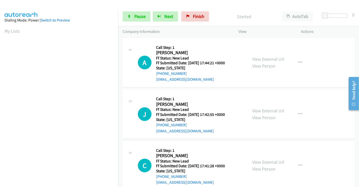
scroll to position [0, 0]
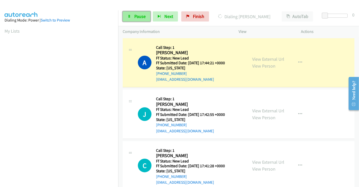
click at [132, 16] on link "Pause" at bounding box center [137, 16] width 28 height 10
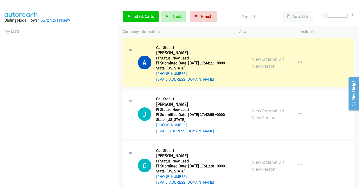
scroll to position [97, 0]
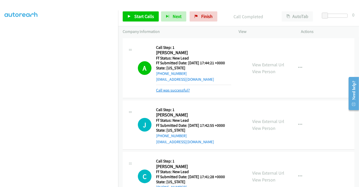
click at [174, 91] on link "Call was successful?" at bounding box center [173, 90] width 34 height 5
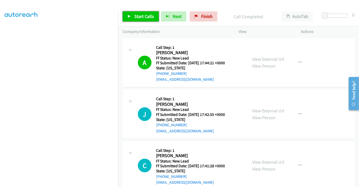
click at [135, 13] on span "Start Calls" at bounding box center [144, 16] width 20 height 6
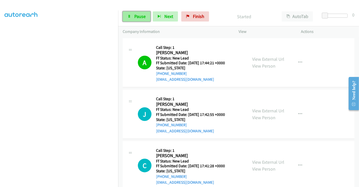
click at [134, 16] on span "Pause" at bounding box center [139, 16] width 11 height 6
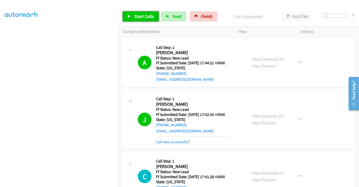
click at [136, 17] on span "Start Calls" at bounding box center [144, 16] width 20 height 6
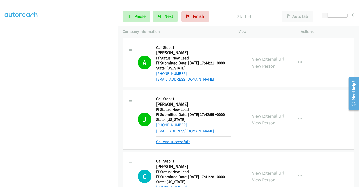
click at [177, 142] on link "Call was successful?" at bounding box center [173, 141] width 34 height 5
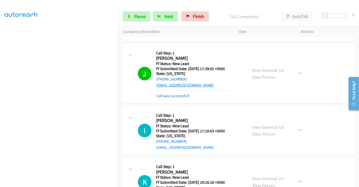
scroll to position [168, 0]
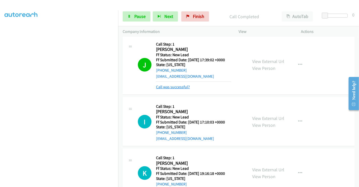
click at [169, 86] on link "Call was successful?" at bounding box center [173, 86] width 34 height 5
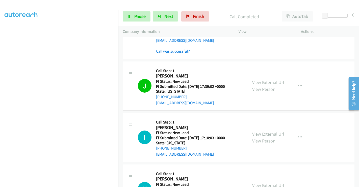
scroll to position [112, 0]
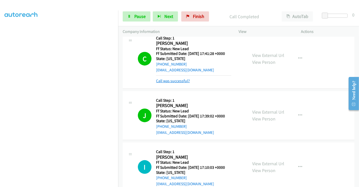
click at [175, 82] on link "Call was successful?" at bounding box center [173, 80] width 34 height 5
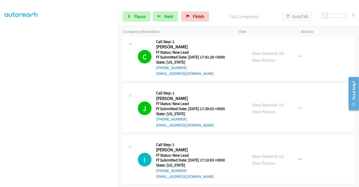
scroll to position [168, 0]
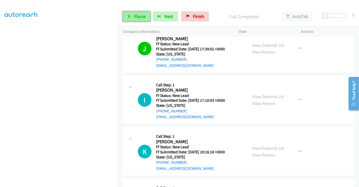
click at [140, 15] on span "Pause" at bounding box center [139, 16] width 11 height 6
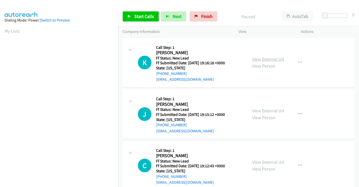
click at [263, 59] on link "View External Url" at bounding box center [268, 59] width 32 height 6
click at [261, 111] on link "View External Url" at bounding box center [268, 111] width 32 height 6
click at [264, 161] on link "View External Url" at bounding box center [268, 162] width 32 height 6
click at [139, 15] on span "Start Calls" at bounding box center [144, 16] width 20 height 6
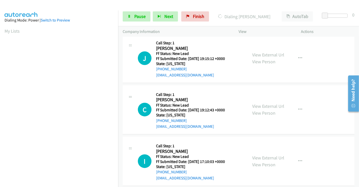
scroll to position [56, 0]
click at [264, 105] on link "View External Url" at bounding box center [268, 106] width 32 height 6
click at [262, 156] on link "View External Url" at bounding box center [268, 157] width 32 height 6
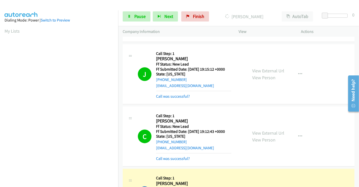
scroll to position [67, 0]
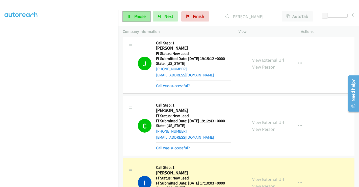
click at [131, 15] on link "Pause" at bounding box center [137, 16] width 28 height 10
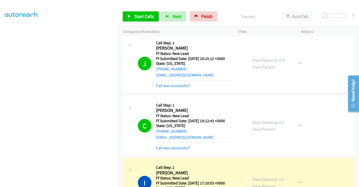
scroll to position [0, 0]
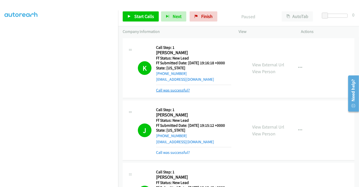
click at [177, 92] on link "Call was successful?" at bounding box center [173, 90] width 34 height 5
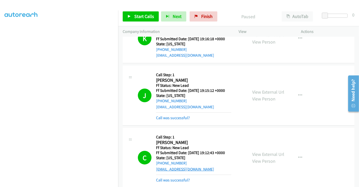
scroll to position [84, 0]
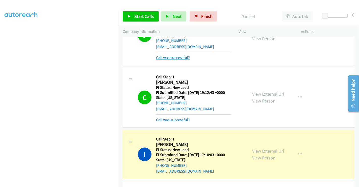
click at [165, 58] on link "Call was successful?" at bounding box center [173, 57] width 34 height 5
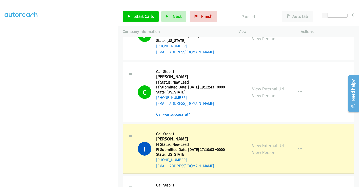
click at [173, 114] on link "Call was successful?" at bounding box center [173, 114] width 34 height 5
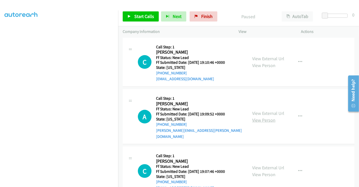
scroll to position [216, 0]
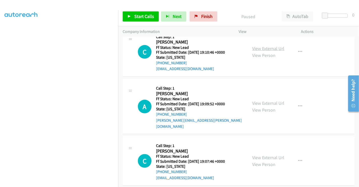
click at [265, 49] on link "View External Url" at bounding box center [268, 48] width 32 height 6
click at [264, 100] on link "View External Url" at bounding box center [268, 103] width 32 height 6
click at [259, 154] on link "View External Url" at bounding box center [268, 157] width 32 height 6
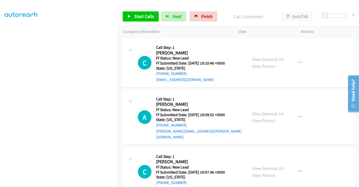
scroll to position [227, 0]
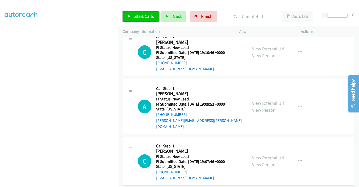
click at [142, 15] on span "Start Calls" at bounding box center [144, 16] width 20 height 6
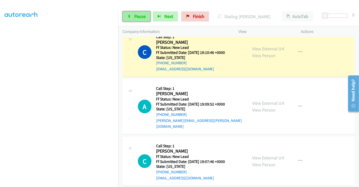
click at [139, 18] on span "Pause" at bounding box center [139, 16] width 11 height 6
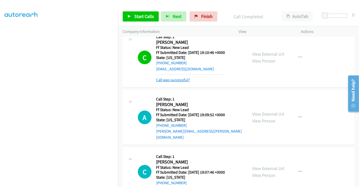
click at [172, 79] on link "Call was successful?" at bounding box center [173, 79] width 34 height 5
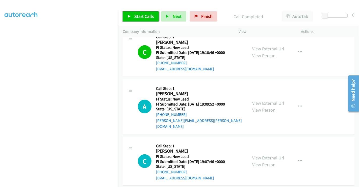
click at [148, 15] on span "Start Calls" at bounding box center [144, 16] width 20 height 6
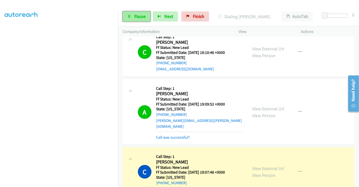
click at [136, 18] on span "Pause" at bounding box center [139, 16] width 11 height 6
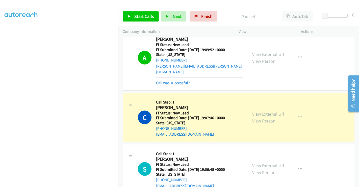
scroll to position [283, 0]
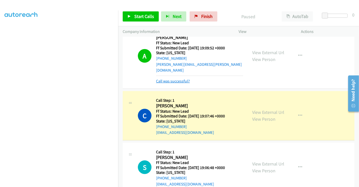
click at [170, 79] on link "Call was successful?" at bounding box center [173, 81] width 34 height 5
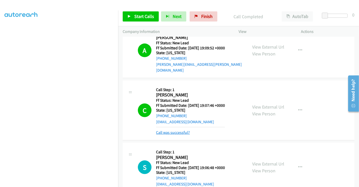
click at [183, 130] on link "Call was successful?" at bounding box center [173, 132] width 34 height 5
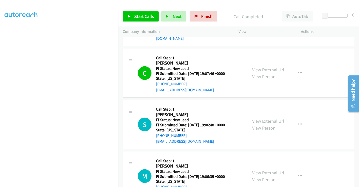
scroll to position [367, 0]
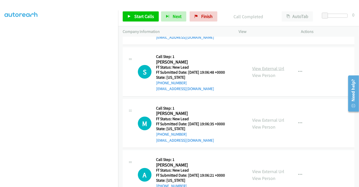
click at [262, 65] on link "View External Url" at bounding box center [268, 68] width 32 height 6
click at [263, 117] on link "View External Url" at bounding box center [268, 120] width 32 height 6
click at [268, 168] on link "View External Url" at bounding box center [268, 171] width 32 height 6
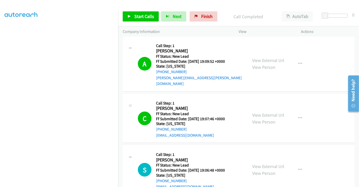
scroll to position [269, 0]
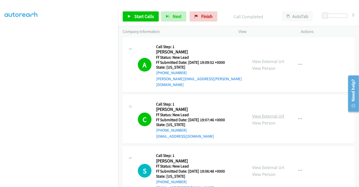
click at [255, 113] on link "View External Url" at bounding box center [268, 116] width 32 height 6
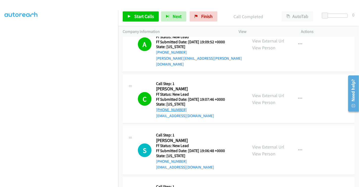
scroll to position [325, 0]
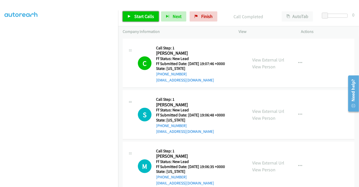
click at [142, 17] on span "Start Calls" at bounding box center [144, 16] width 20 height 6
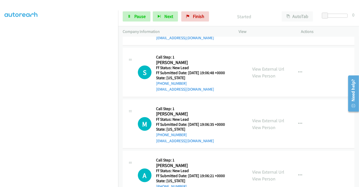
scroll to position [381, 0]
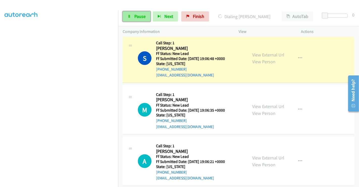
click at [143, 17] on span "Pause" at bounding box center [139, 16] width 11 height 6
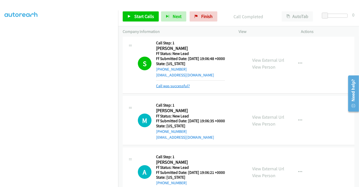
click at [175, 83] on link "Call was successful?" at bounding box center [173, 85] width 34 height 5
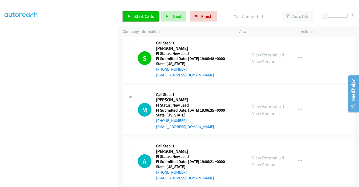
click at [143, 17] on span "Start Calls" at bounding box center [144, 16] width 20 height 6
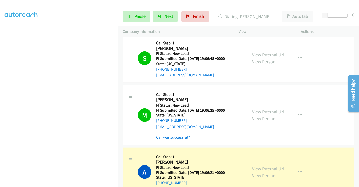
click at [178, 135] on link "Call was successful?" at bounding box center [173, 137] width 34 height 5
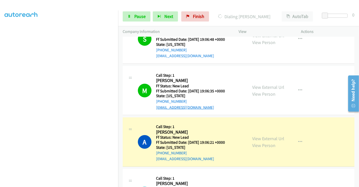
scroll to position [409, 0]
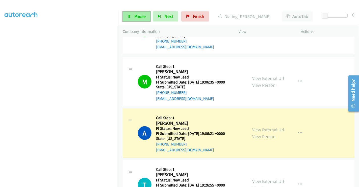
click at [135, 14] on span "Pause" at bounding box center [139, 16] width 11 height 6
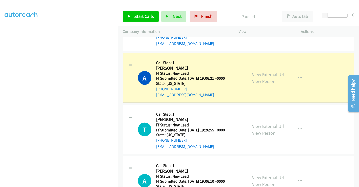
scroll to position [521, 0]
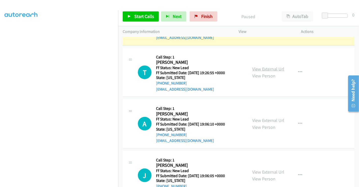
click at [264, 66] on link "View External Url" at bounding box center [268, 69] width 32 height 6
click at [265, 117] on link "View External Url" at bounding box center [268, 120] width 32 height 6
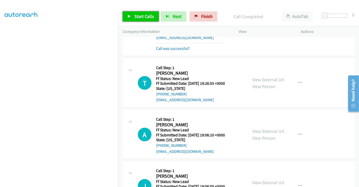
click at [146, 15] on span "Start Calls" at bounding box center [144, 16] width 20 height 6
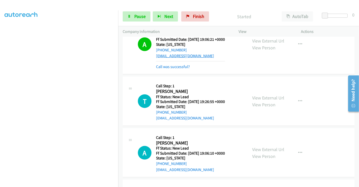
scroll to position [437, 0]
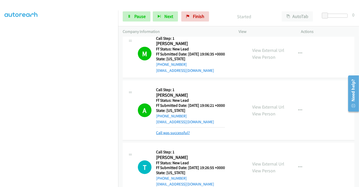
click at [171, 130] on link "Call was successful?" at bounding box center [173, 132] width 34 height 5
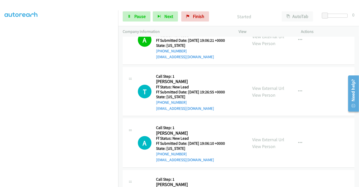
scroll to position [493, 0]
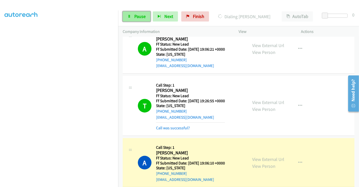
click at [138, 14] on span "Pause" at bounding box center [139, 16] width 11 height 6
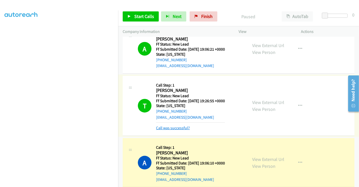
click at [176, 125] on link "Call was successful?" at bounding box center [173, 127] width 34 height 5
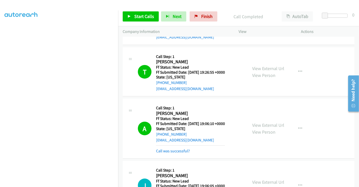
scroll to position [549, 0]
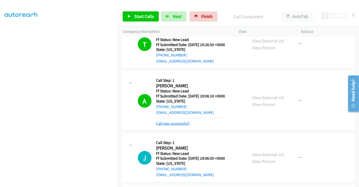
click at [176, 121] on link "Call was successful?" at bounding box center [173, 123] width 34 height 5
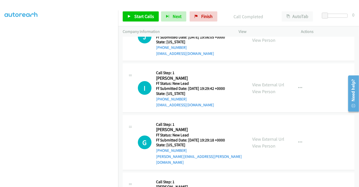
scroll to position [662, 0]
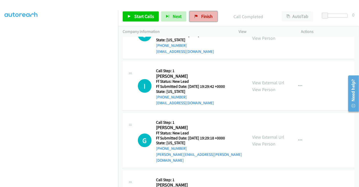
click at [199, 16] on link "Finish" at bounding box center [204, 16] width 28 height 10
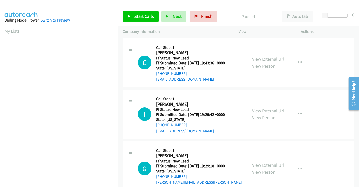
click at [265, 60] on link "View External Url" at bounding box center [268, 59] width 32 height 6
click at [269, 108] on link "View External Url" at bounding box center [268, 111] width 32 height 6
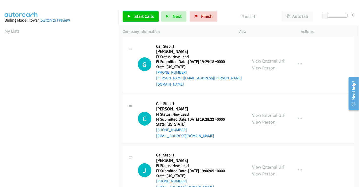
scroll to position [112, 0]
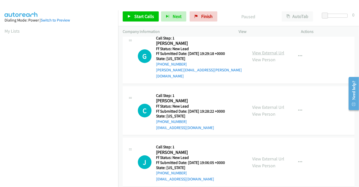
click at [260, 50] on link "View External Url" at bounding box center [268, 53] width 32 height 6
click at [264, 104] on link "View External Url" at bounding box center [268, 107] width 32 height 6
click at [265, 156] on link "View External Url" at bounding box center [268, 159] width 32 height 6
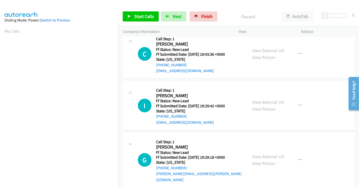
scroll to position [0, 0]
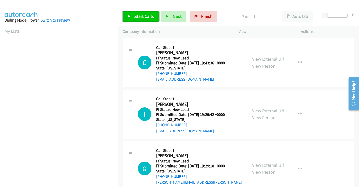
click at [142, 16] on span "Start Calls" at bounding box center [144, 16] width 20 height 6
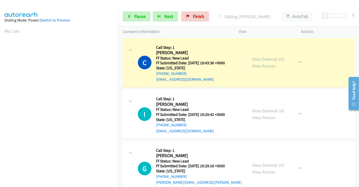
scroll to position [97, 0]
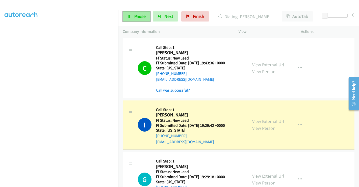
click at [138, 14] on span "Pause" at bounding box center [139, 16] width 11 height 6
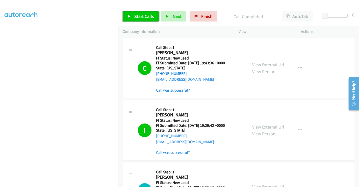
click at [144, 18] on span "Start Calls" at bounding box center [144, 16] width 20 height 6
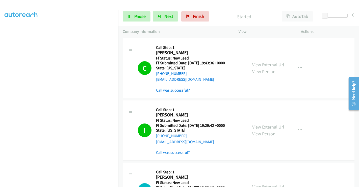
click at [175, 151] on link "Call was successful?" at bounding box center [173, 152] width 34 height 5
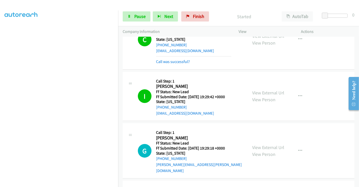
scroll to position [56, 0]
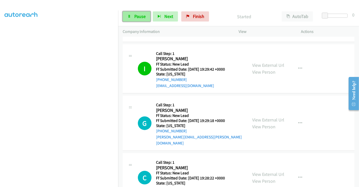
click at [140, 15] on span "Pause" at bounding box center [139, 16] width 11 height 6
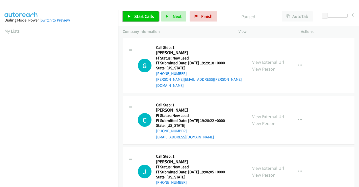
click at [142, 15] on span "Start Calls" at bounding box center [144, 16] width 20 height 6
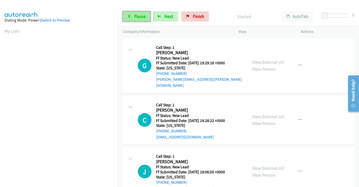
click at [133, 16] on link "Pause" at bounding box center [137, 16] width 28 height 10
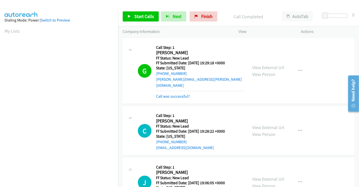
scroll to position [97, 0]
click at [175, 94] on link "Call was successful?" at bounding box center [173, 96] width 34 height 5
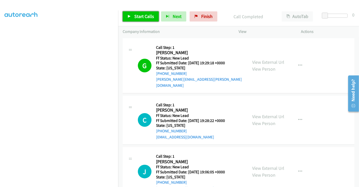
click at [141, 16] on span "Start Calls" at bounding box center [144, 16] width 20 height 6
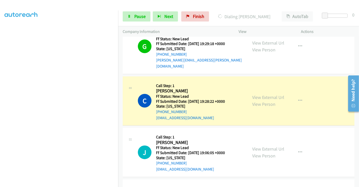
scroll to position [28, 0]
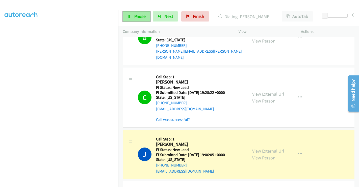
click at [136, 18] on span "Pause" at bounding box center [139, 16] width 11 height 6
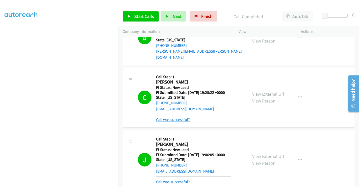
click at [173, 117] on link "Call was successful?" at bounding box center [173, 119] width 34 height 5
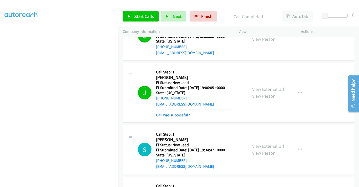
scroll to position [79, 0]
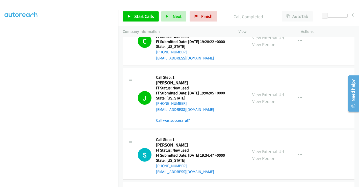
click at [177, 118] on link "Call was successful?" at bounding box center [173, 120] width 34 height 5
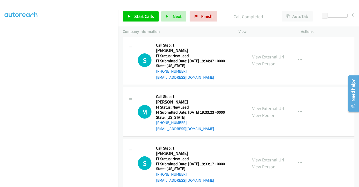
scroll to position [163, 0]
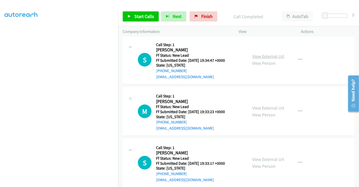
click at [266, 53] on link "View External Url" at bounding box center [268, 56] width 32 height 6
click at [265, 105] on link "View External Url" at bounding box center [268, 108] width 32 height 6
click at [266, 156] on link "View External Url" at bounding box center [268, 159] width 32 height 6
click at [142, 12] on link "Start Calls" at bounding box center [141, 16] width 36 height 10
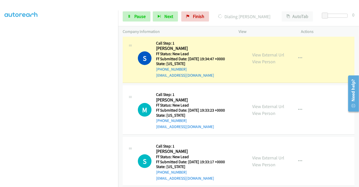
scroll to position [165, 0]
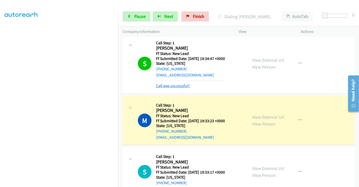
click at [180, 83] on link "Call was successful?" at bounding box center [173, 85] width 34 height 5
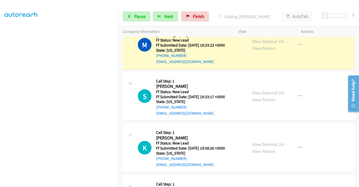
scroll to position [178, 0]
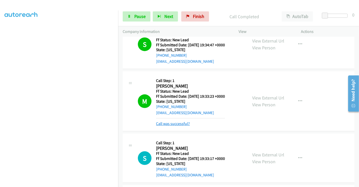
click at [180, 121] on link "Call was successful?" at bounding box center [173, 123] width 34 height 5
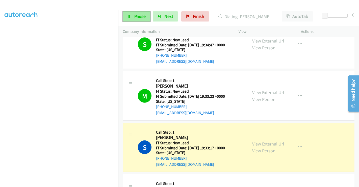
click at [134, 17] on link "Pause" at bounding box center [137, 16] width 28 height 10
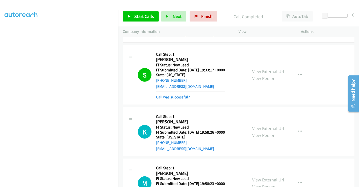
scroll to position [263, 0]
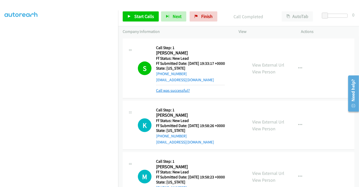
click at [181, 88] on link "Call was successful?" at bounding box center [173, 90] width 34 height 5
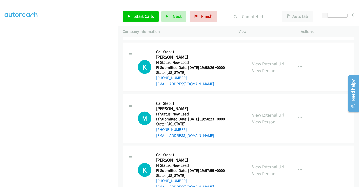
scroll to position [319, 0]
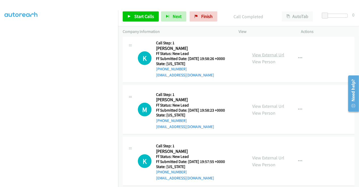
click at [262, 52] on link "View External Url" at bounding box center [268, 55] width 32 height 6
click at [260, 103] on link "View External Url" at bounding box center [268, 106] width 32 height 6
click at [266, 155] on link "View External Url" at bounding box center [268, 158] width 32 height 6
click at [137, 16] on span "Start Calls" at bounding box center [144, 16] width 20 height 6
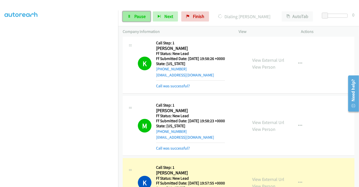
click at [135, 16] on span "Pause" at bounding box center [139, 16] width 11 height 6
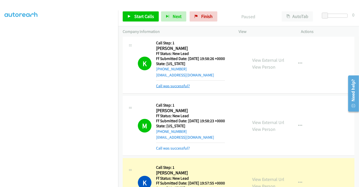
click at [175, 83] on link "Call was successful?" at bounding box center [173, 85] width 34 height 5
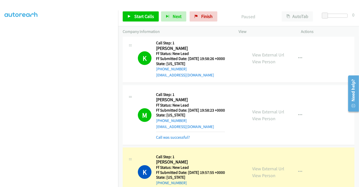
scroll to position [308, 0]
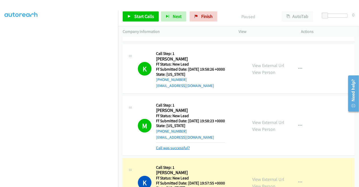
click at [181, 145] on link "Call was successful?" at bounding box center [173, 147] width 34 height 5
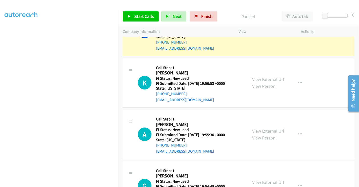
scroll to position [473, 0]
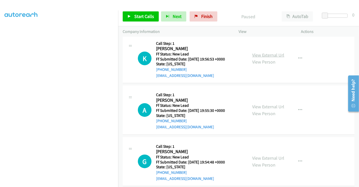
click at [263, 52] on link "View External Url" at bounding box center [268, 55] width 32 height 6
click at [265, 104] on link "View External Url" at bounding box center [268, 107] width 32 height 6
click at [267, 155] on link "View External Url" at bounding box center [268, 158] width 32 height 6
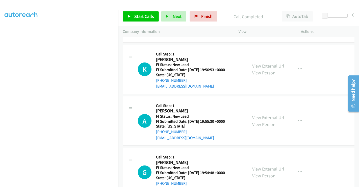
scroll to position [484, 0]
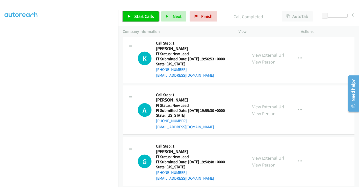
click at [148, 12] on link "Start Calls" at bounding box center [141, 16] width 36 height 10
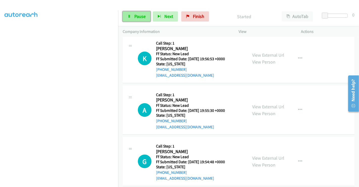
click at [141, 16] on span "Pause" at bounding box center [139, 16] width 11 height 6
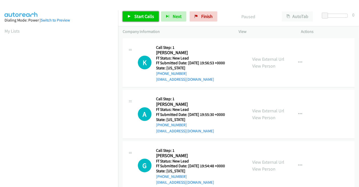
click at [145, 18] on span "Start Calls" at bounding box center [144, 16] width 20 height 6
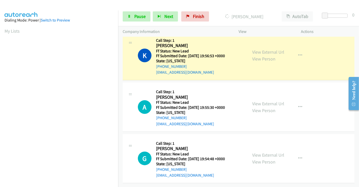
scroll to position [97, 0]
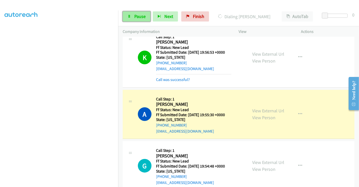
click at [135, 13] on link "Pause" at bounding box center [137, 16] width 28 height 10
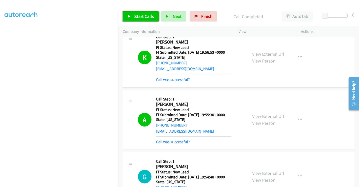
click at [143, 16] on span "Start Calls" at bounding box center [144, 16] width 20 height 6
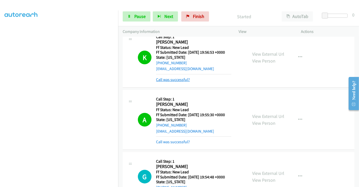
click at [179, 78] on link "Call was successful?" at bounding box center [173, 79] width 34 height 5
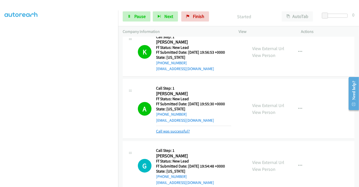
click at [177, 130] on link "Call was successful?" at bounding box center [173, 131] width 34 height 5
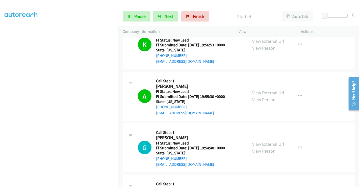
scroll to position [11, 0]
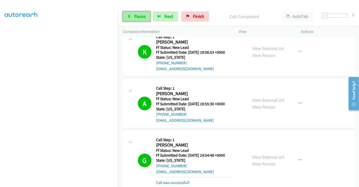
click at [128, 14] on link "Pause" at bounding box center [137, 16] width 28 height 10
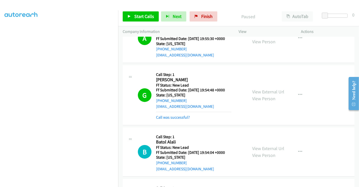
scroll to position [95, 0]
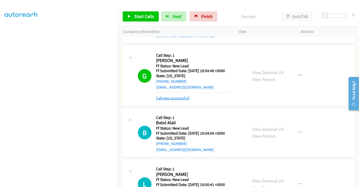
click at [182, 98] on link "Call was successful?" at bounding box center [173, 98] width 34 height 5
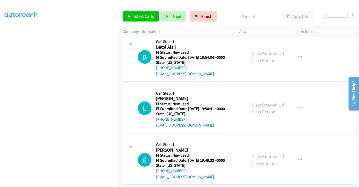
scroll to position [151, 0]
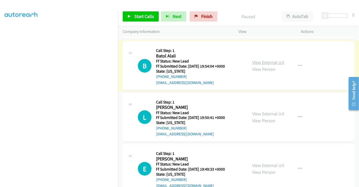
click at [261, 59] on link "View External Url" at bounding box center [268, 62] width 32 height 6
click at [269, 113] on link "View External Url" at bounding box center [268, 114] width 32 height 6
click at [266, 163] on link "View External Url" at bounding box center [268, 165] width 32 height 6
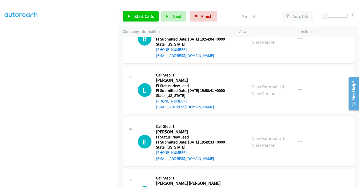
scroll to position [216, 0]
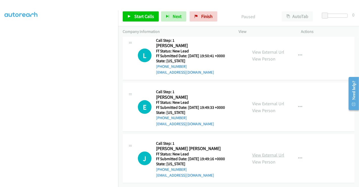
click at [260, 152] on link "View External Url" at bounding box center [268, 155] width 32 height 6
click at [144, 15] on span "Start Calls" at bounding box center [144, 16] width 20 height 6
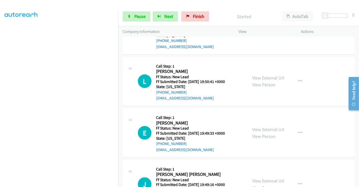
scroll to position [132, 0]
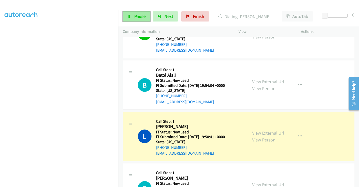
click at [134, 14] on span "Pause" at bounding box center [139, 16] width 11 height 6
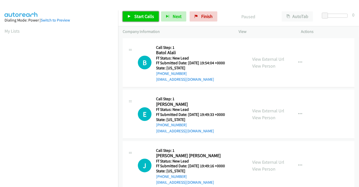
click at [145, 15] on span "Start Calls" at bounding box center [144, 16] width 20 height 6
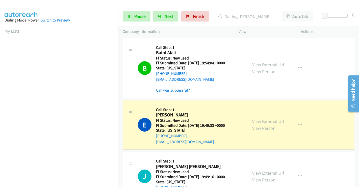
scroll to position [97, 0]
click at [172, 90] on link "Call was successful?" at bounding box center [173, 90] width 34 height 5
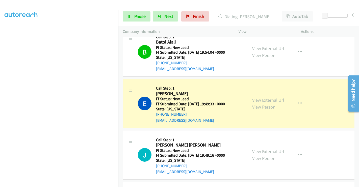
scroll to position [0, 0]
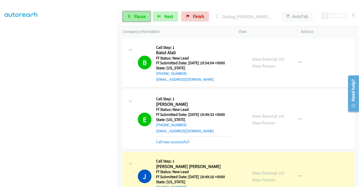
click at [136, 17] on span "Pause" at bounding box center [139, 16] width 11 height 6
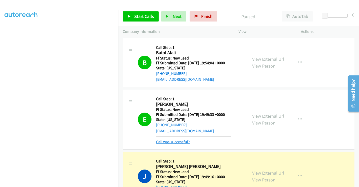
click at [179, 143] on link "Call was successful?" at bounding box center [173, 141] width 34 height 5
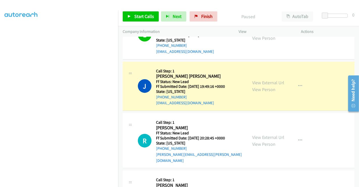
scroll to position [84, 0]
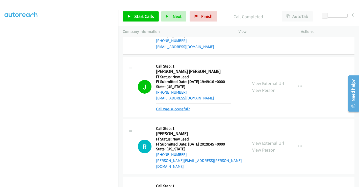
click at [166, 108] on link "Call was successful?" at bounding box center [173, 108] width 34 height 5
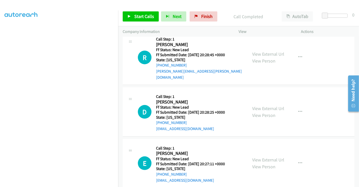
scroll to position [165, 0]
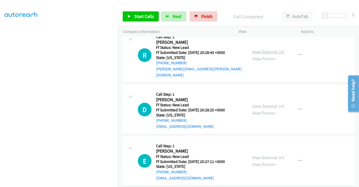
click at [270, 49] on link "View External Url" at bounding box center [268, 52] width 32 height 6
drag, startPoint x: 266, startPoint y: 101, endPoint x: 265, endPoint y: 103, distance: 2.6
click at [266, 103] on link "View External Url" at bounding box center [268, 106] width 32 height 6
click at [262, 154] on link "View External Url" at bounding box center [268, 157] width 32 height 6
click at [142, 15] on span "Start Calls" at bounding box center [144, 16] width 20 height 6
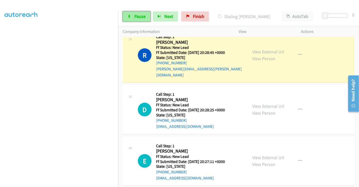
click at [142, 16] on span "Pause" at bounding box center [139, 16] width 11 height 6
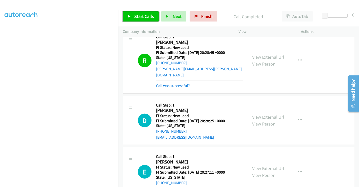
drag, startPoint x: 138, startPoint y: 16, endPoint x: 140, endPoint y: 20, distance: 3.8
click at [138, 16] on span "Start Calls" at bounding box center [144, 16] width 20 height 6
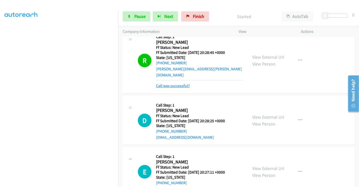
click at [185, 83] on link "Call was successful?" at bounding box center [173, 85] width 34 height 5
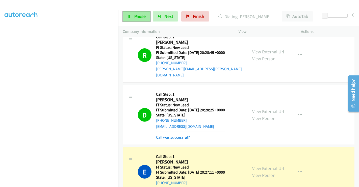
click at [136, 17] on span "Pause" at bounding box center [139, 16] width 11 height 6
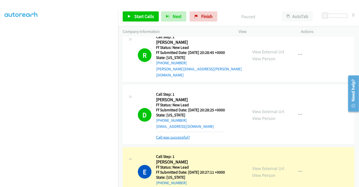
click at [181, 135] on link "Call was successful?" at bounding box center [173, 137] width 34 height 5
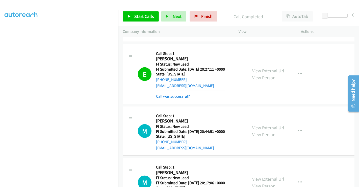
scroll to position [277, 0]
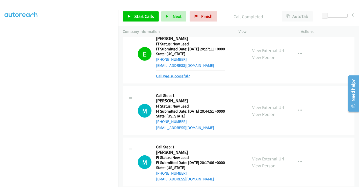
click at [178, 74] on link "Call was successful?" at bounding box center [173, 76] width 34 height 5
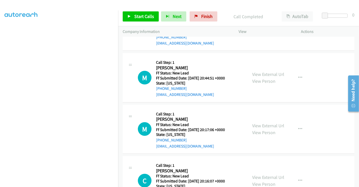
scroll to position [319, 0]
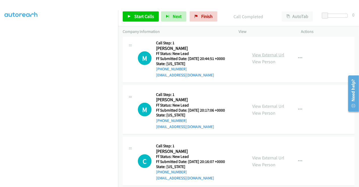
click at [267, 52] on link "View External Url" at bounding box center [268, 55] width 32 height 6
click at [265, 103] on link "View External Url" at bounding box center [268, 106] width 32 height 6
click at [265, 155] on link "View External Url" at bounding box center [268, 158] width 32 height 6
click at [147, 15] on span "Start Calls" at bounding box center [144, 16] width 20 height 6
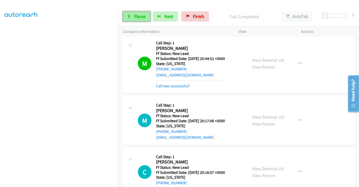
click at [128, 17] on icon at bounding box center [130, 17] width 4 height 4
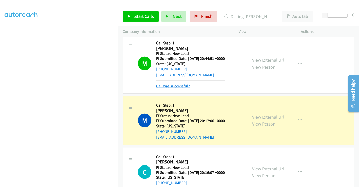
click at [169, 83] on link "Call was successful?" at bounding box center [173, 85] width 34 height 5
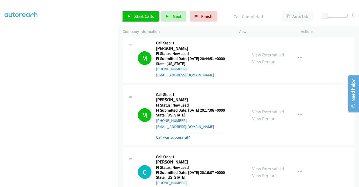
click at [144, 16] on span "Start Calls" at bounding box center [144, 16] width 20 height 6
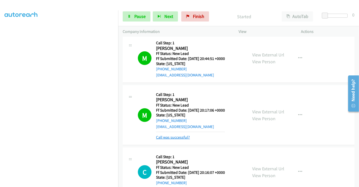
click at [170, 135] on link "Call was successful?" at bounding box center [173, 137] width 34 height 5
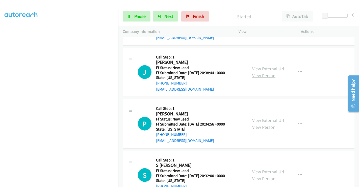
drag, startPoint x: 263, startPoint y: 62, endPoint x: 263, endPoint y: 66, distance: 4.3
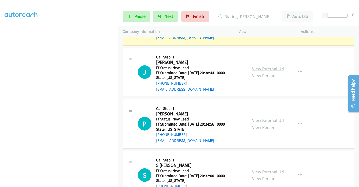
click at [259, 66] on link "View External Url" at bounding box center [268, 69] width 32 height 6
click at [267, 117] on link "View External Url" at bounding box center [268, 120] width 32 height 6
click at [260, 169] on link "View External Url" at bounding box center [268, 172] width 32 height 6
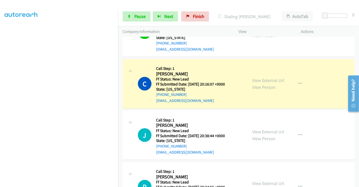
scroll to position [361, 0]
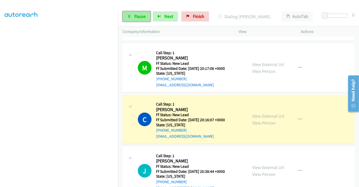
click at [138, 13] on link "Pause" at bounding box center [137, 16] width 28 height 10
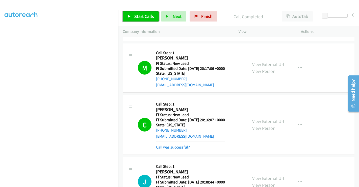
click at [145, 16] on span "Start Calls" at bounding box center [144, 16] width 20 height 6
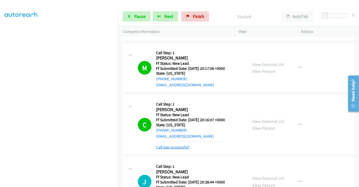
click at [185, 145] on link "Call was successful?" at bounding box center [173, 147] width 34 height 5
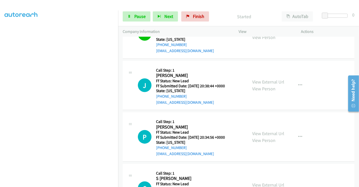
scroll to position [473, 0]
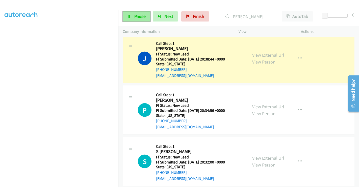
click at [138, 17] on span "Pause" at bounding box center [139, 16] width 11 height 6
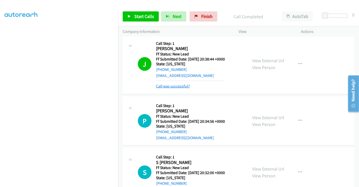
click at [181, 84] on link "Call was successful?" at bounding box center [173, 86] width 34 height 5
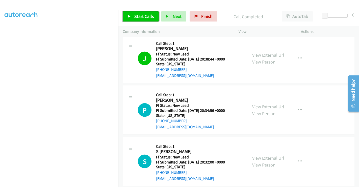
click at [137, 16] on span "Start Calls" at bounding box center [144, 16] width 20 height 6
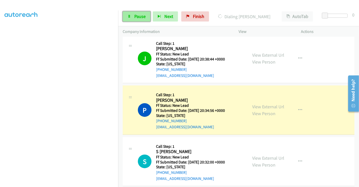
click at [128, 14] on link "Pause" at bounding box center [137, 16] width 28 height 10
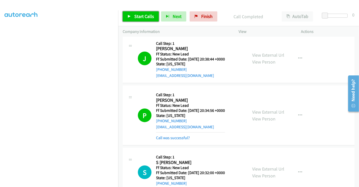
click at [135, 18] on span "Start Calls" at bounding box center [144, 16] width 20 height 6
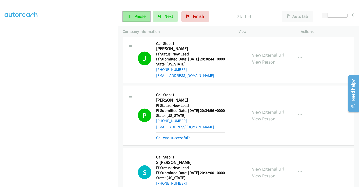
click at [136, 16] on span "Pause" at bounding box center [139, 16] width 11 height 6
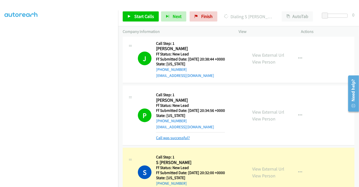
click at [171, 135] on link "Call was successful?" at bounding box center [173, 137] width 34 height 5
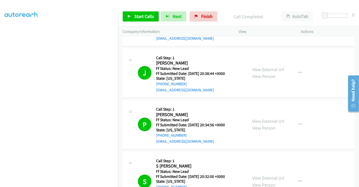
scroll to position [501, 0]
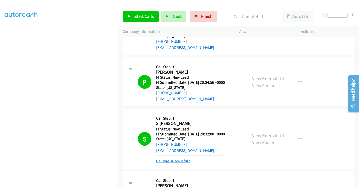
click at [179, 158] on link "Call was successful?" at bounding box center [173, 160] width 34 height 5
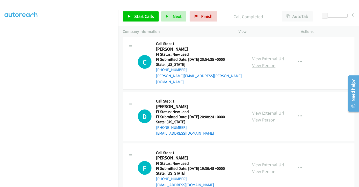
scroll to position [627, 0]
click at [263, 55] on link "View External Url" at bounding box center [268, 58] width 32 height 6
click at [268, 110] on link "View External Url" at bounding box center [268, 113] width 32 height 6
click at [267, 161] on link "View External Url" at bounding box center [268, 164] width 32 height 6
click at [139, 12] on link "Start Calls" at bounding box center [141, 16] width 36 height 10
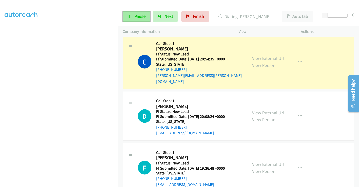
click at [138, 19] on span "Pause" at bounding box center [139, 16] width 11 height 6
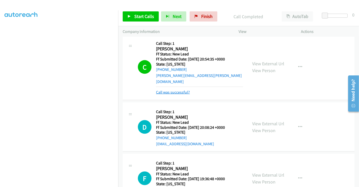
click at [182, 90] on link "Call was successful?" at bounding box center [173, 92] width 34 height 5
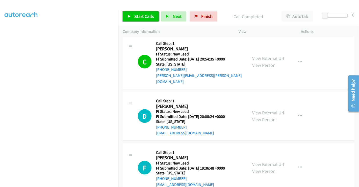
click at [140, 15] on span "Start Calls" at bounding box center [144, 16] width 20 height 6
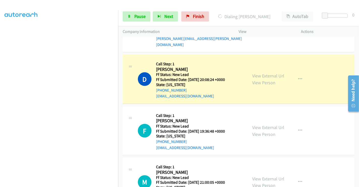
scroll to position [655, 0]
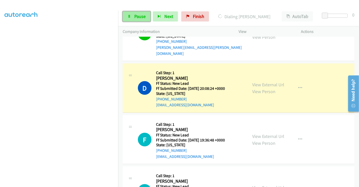
click at [136, 16] on span "Pause" at bounding box center [139, 16] width 11 height 6
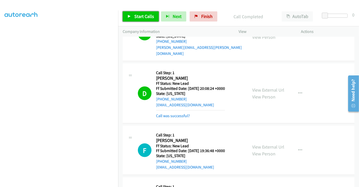
click at [142, 17] on span "Start Calls" at bounding box center [144, 16] width 20 height 6
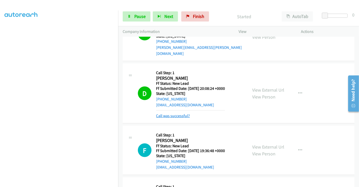
click at [181, 113] on link "Call was successful?" at bounding box center [173, 115] width 34 height 5
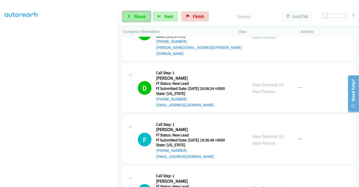
click at [135, 17] on span "Pause" at bounding box center [139, 16] width 11 height 6
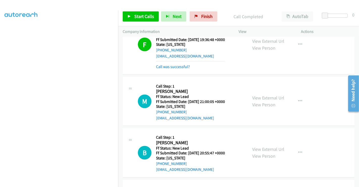
scroll to position [767, 0]
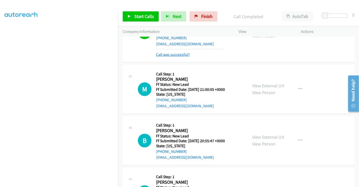
click at [185, 52] on link "Call was successful?" at bounding box center [173, 54] width 34 height 5
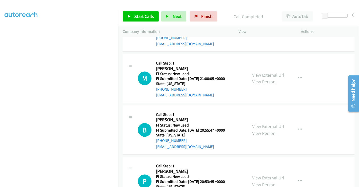
click at [261, 72] on link "View External Url" at bounding box center [268, 75] width 32 height 6
click at [266, 124] on link "View External Url" at bounding box center [268, 127] width 32 height 6
click at [265, 175] on link "View External Url" at bounding box center [268, 178] width 32 height 6
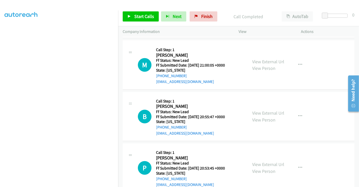
scroll to position [781, 0]
click at [149, 17] on span "Start Calls" at bounding box center [144, 16] width 20 height 6
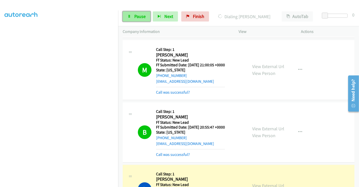
click at [136, 20] on link "Pause" at bounding box center [137, 16] width 28 height 10
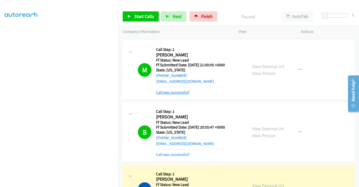
click at [179, 90] on link "Call was successful?" at bounding box center [173, 92] width 34 height 5
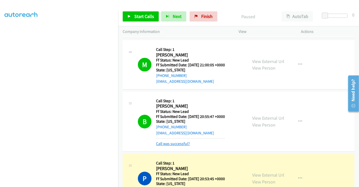
click at [180, 141] on link "Call was successful?" at bounding box center [173, 143] width 34 height 5
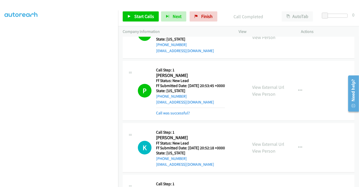
scroll to position [865, 0]
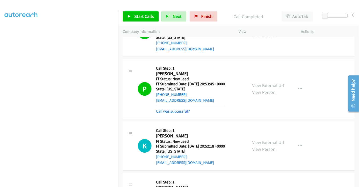
click at [183, 109] on link "Call was successful?" at bounding box center [173, 111] width 34 height 5
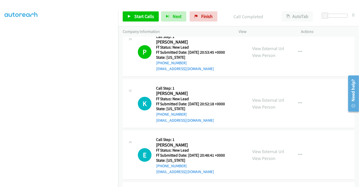
scroll to position [935, 0]
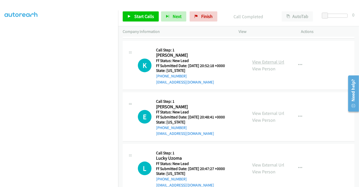
click at [266, 59] on link "View External Url" at bounding box center [268, 62] width 32 height 6
click at [266, 110] on link "View External Url" at bounding box center [268, 113] width 32 height 6
click at [265, 162] on link "View External Url" at bounding box center [268, 165] width 32 height 6
click at [152, 16] on span "Start Calls" at bounding box center [144, 16] width 20 height 6
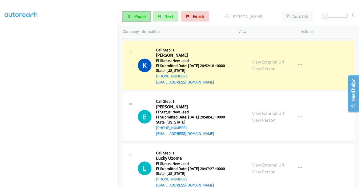
click at [139, 17] on span "Pause" at bounding box center [139, 16] width 11 height 6
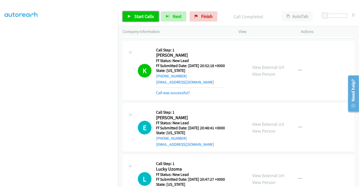
click at [142, 16] on span "Start Calls" at bounding box center [144, 16] width 20 height 6
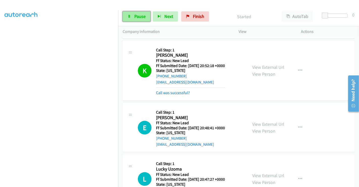
click at [138, 15] on span "Pause" at bounding box center [139, 16] width 11 height 6
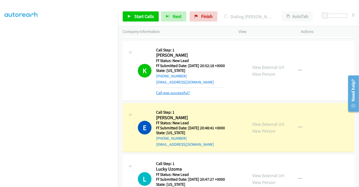
click at [171, 90] on link "Call was successful?" at bounding box center [173, 92] width 34 height 5
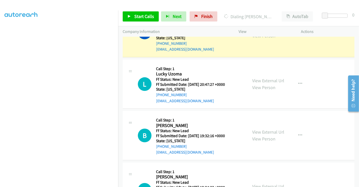
scroll to position [991, 0]
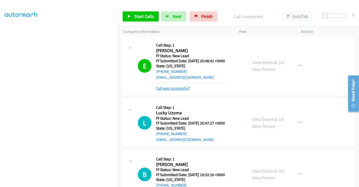
click at [176, 86] on link "Call was successful?" at bounding box center [173, 88] width 34 height 5
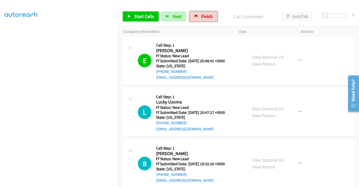
drag, startPoint x: 208, startPoint y: 17, endPoint x: 204, endPoint y: 31, distance: 14.7
click at [208, 17] on span "Finish" at bounding box center [206, 16] width 11 height 6
